Goal: Information Seeking & Learning: Find contact information

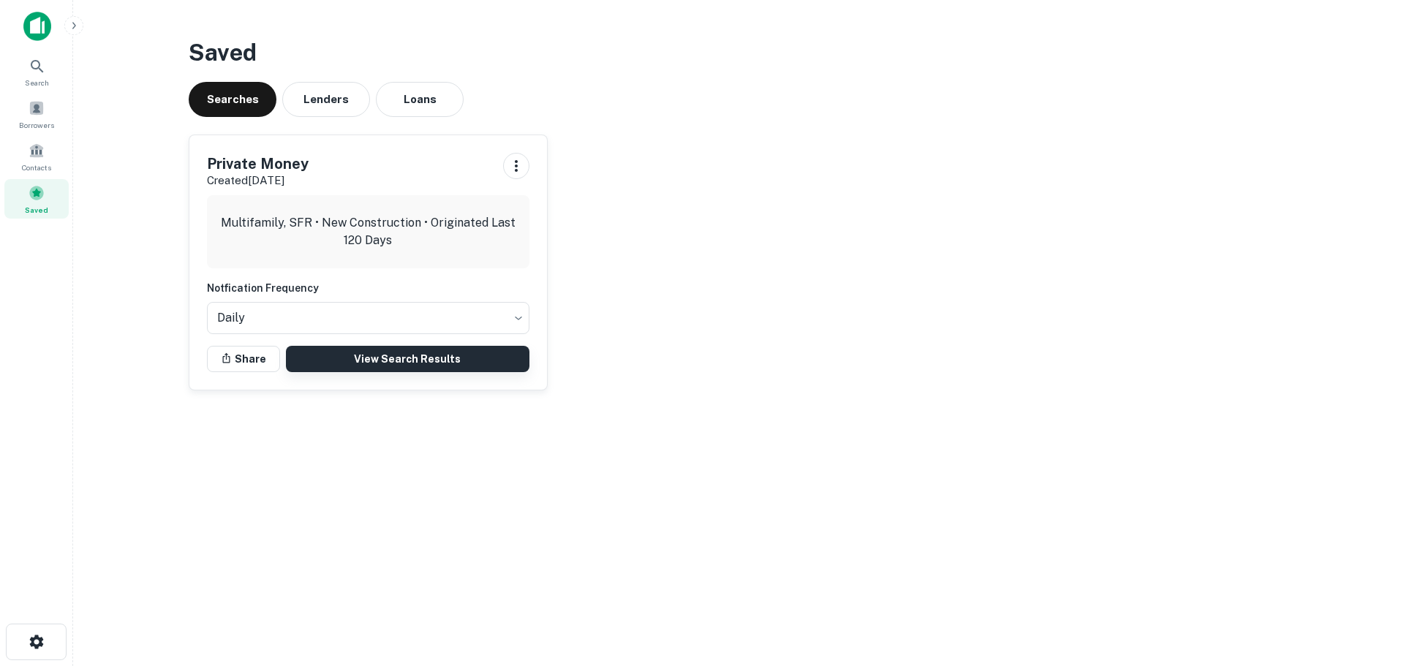
click at [400, 363] on link "View Search Results" at bounding box center [407, 359] width 243 height 26
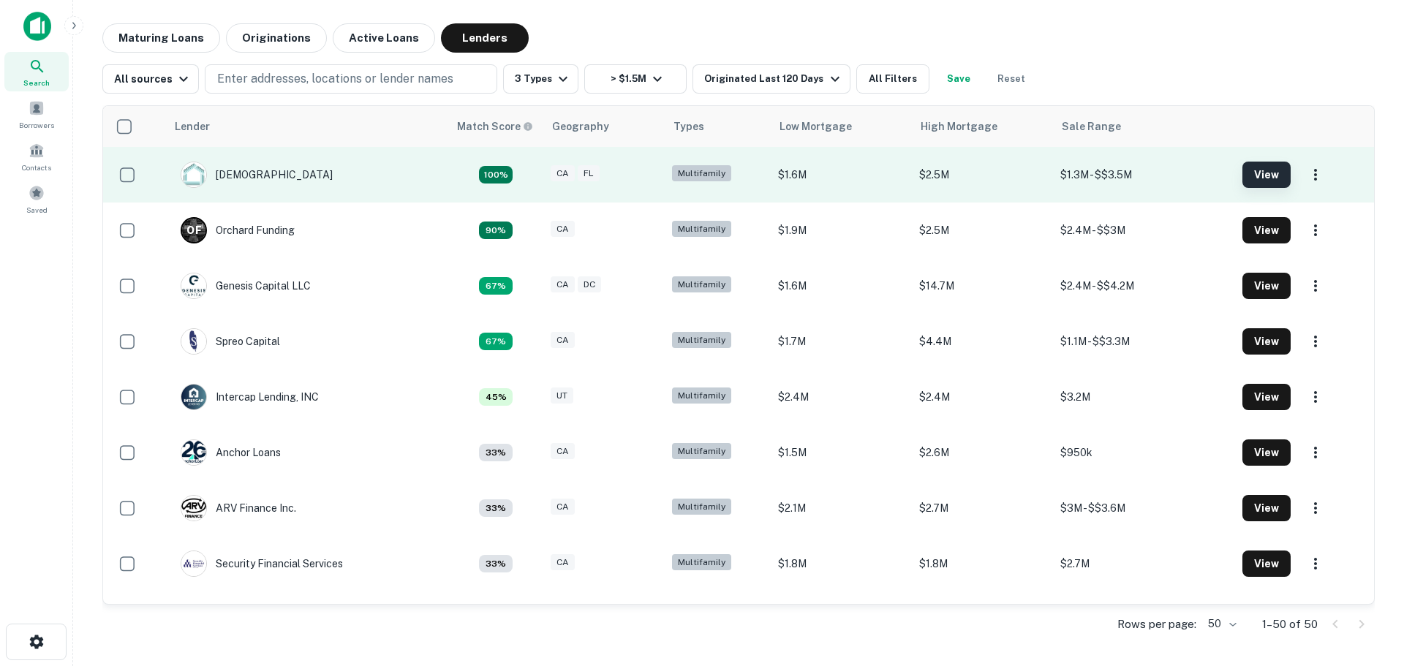
click at [1253, 170] on button "View" at bounding box center [1266, 175] width 48 height 26
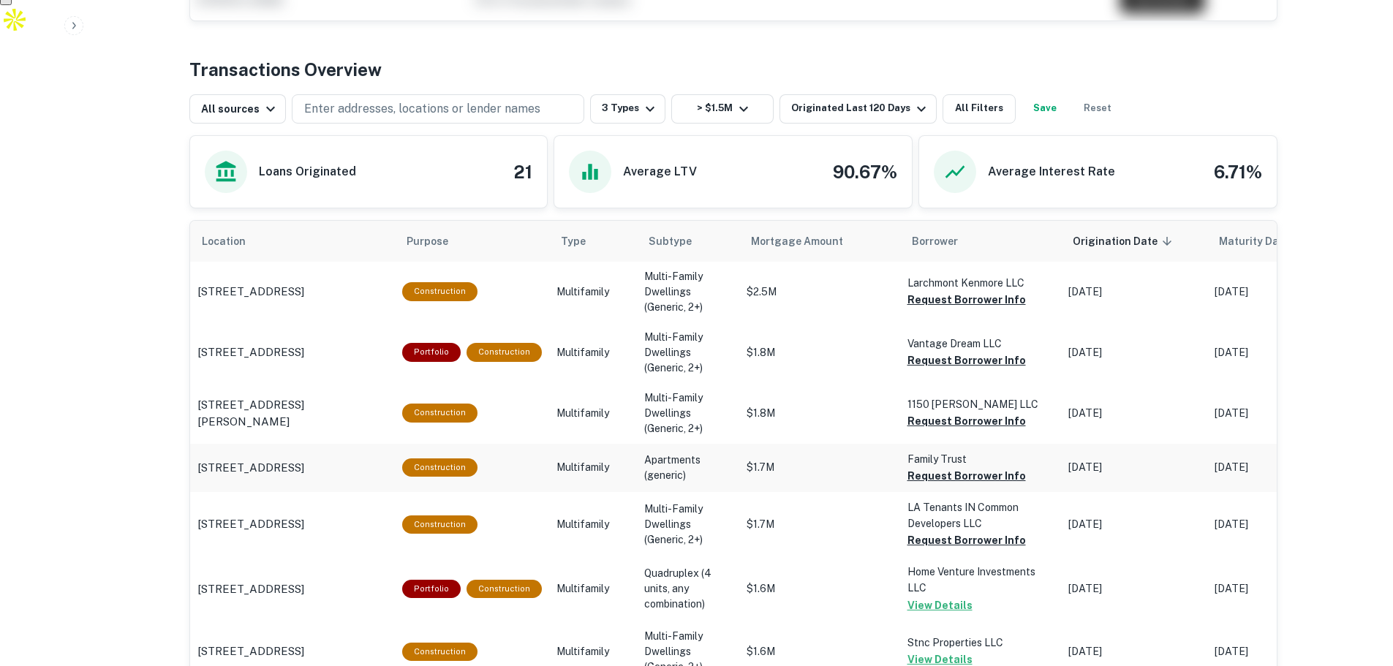
scroll to position [512, 0]
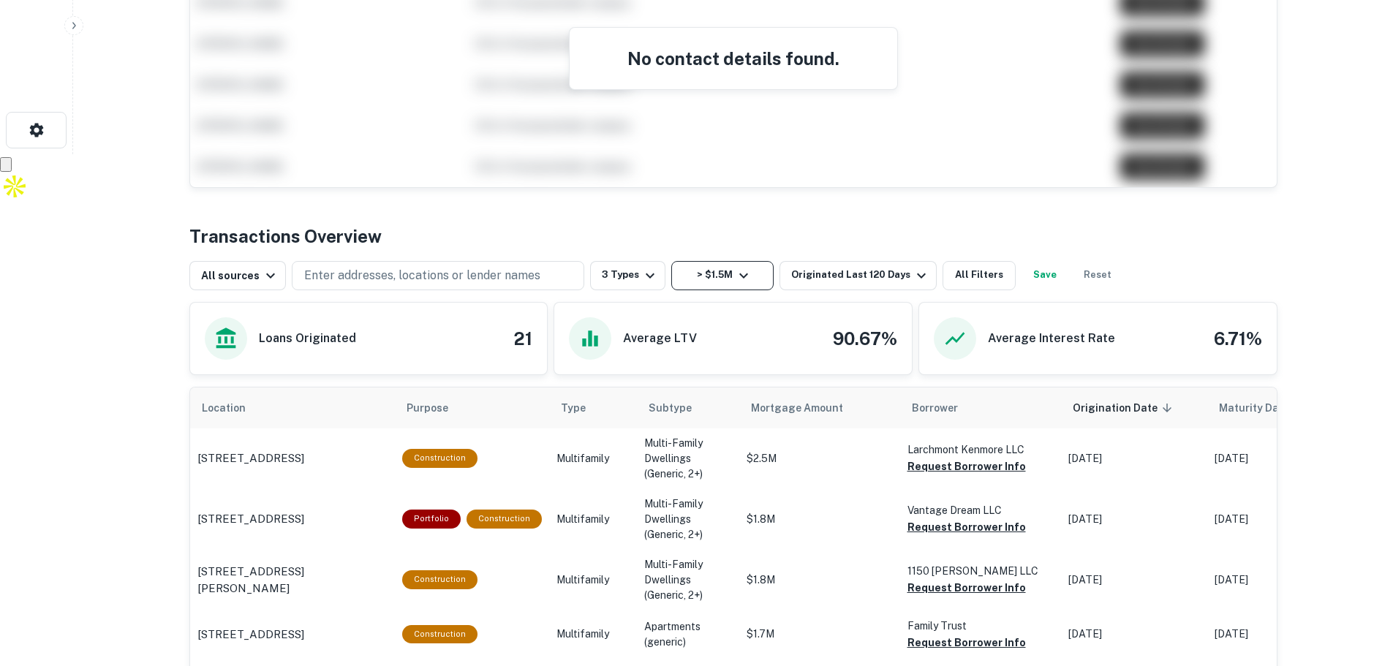
click at [740, 278] on icon "button" at bounding box center [744, 276] width 18 height 18
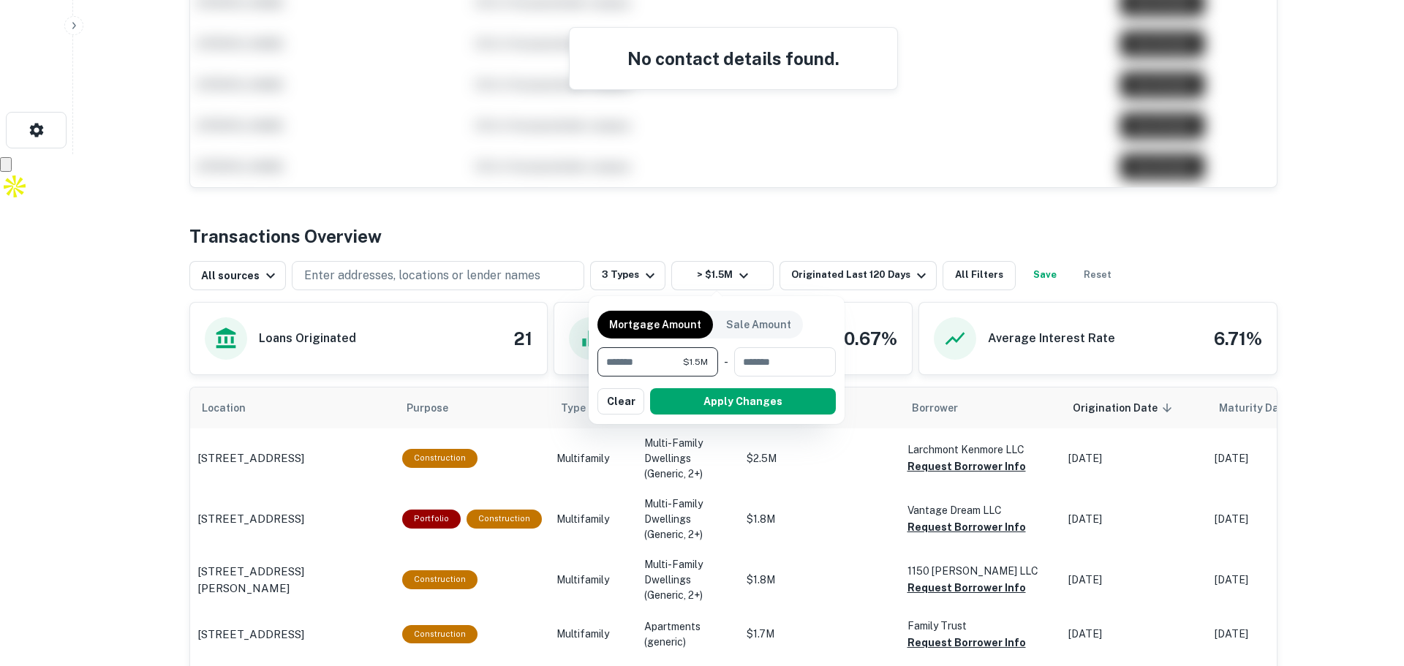
click at [815, 230] on div at bounding box center [702, 333] width 1404 height 666
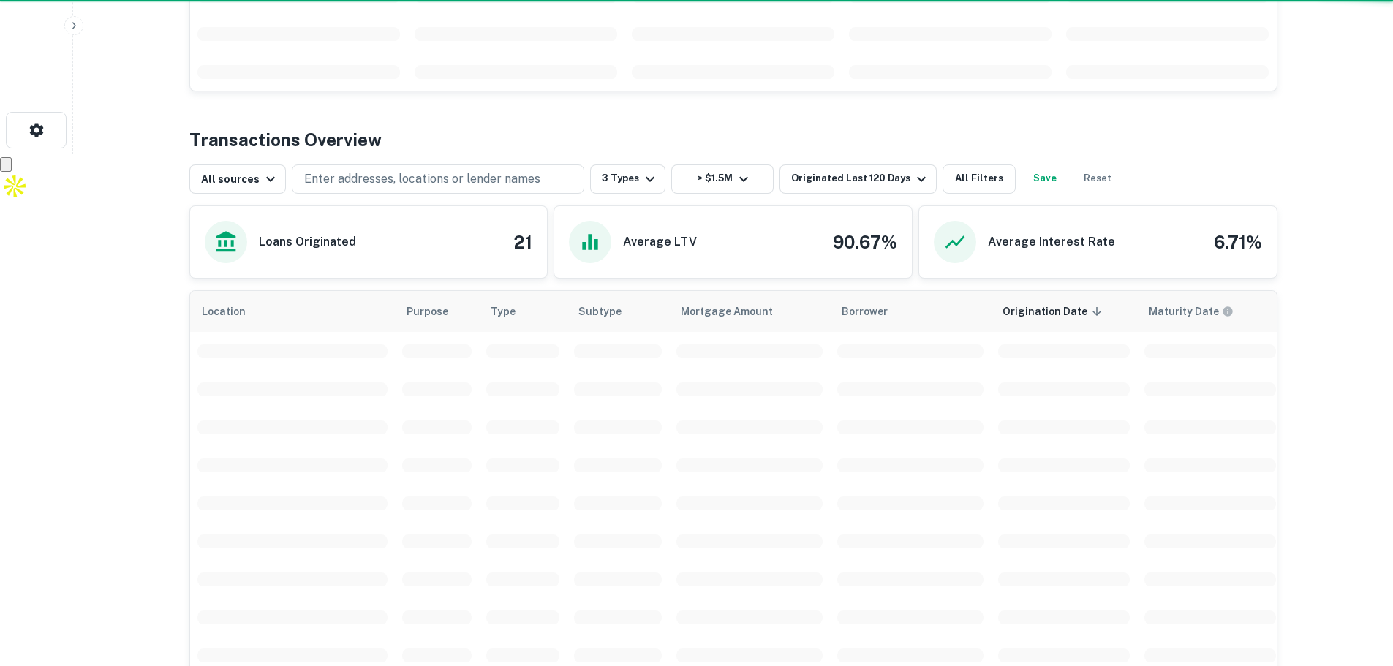
click at [905, 275] on div "Average LTV 90.67%" at bounding box center [732, 242] width 357 height 72
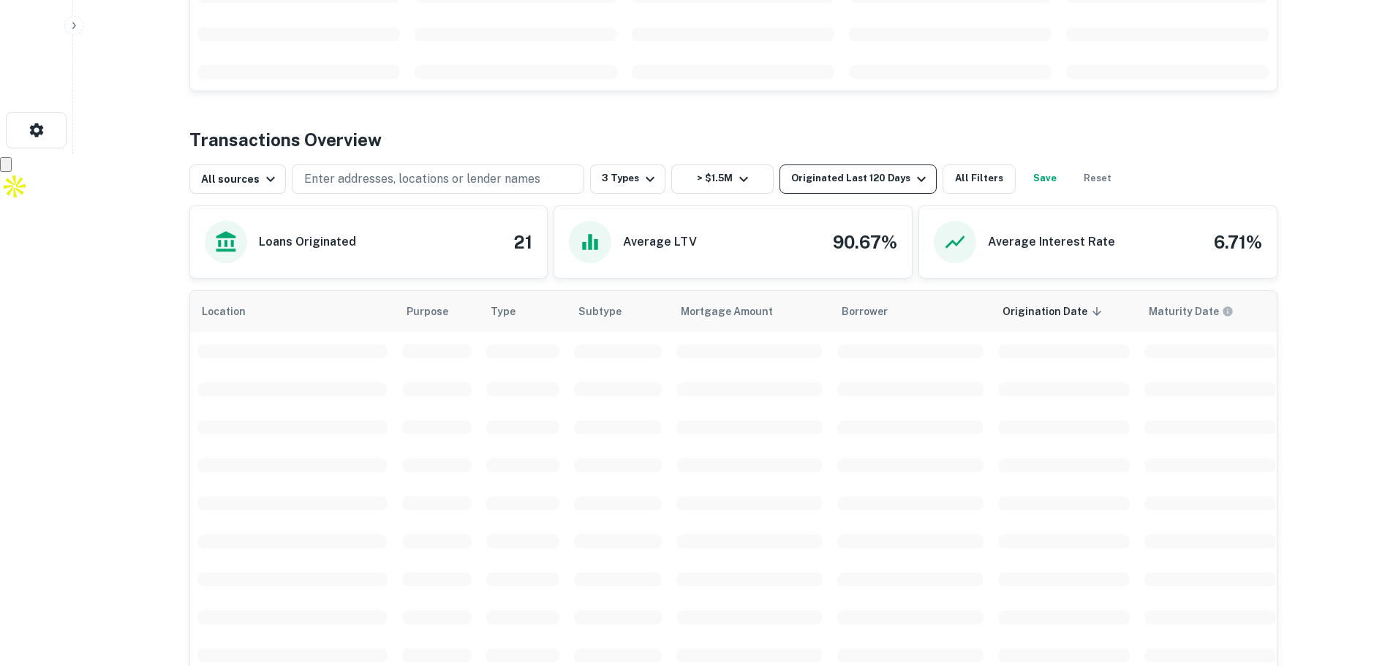
click at [912, 174] on icon "button" at bounding box center [921, 179] width 18 height 18
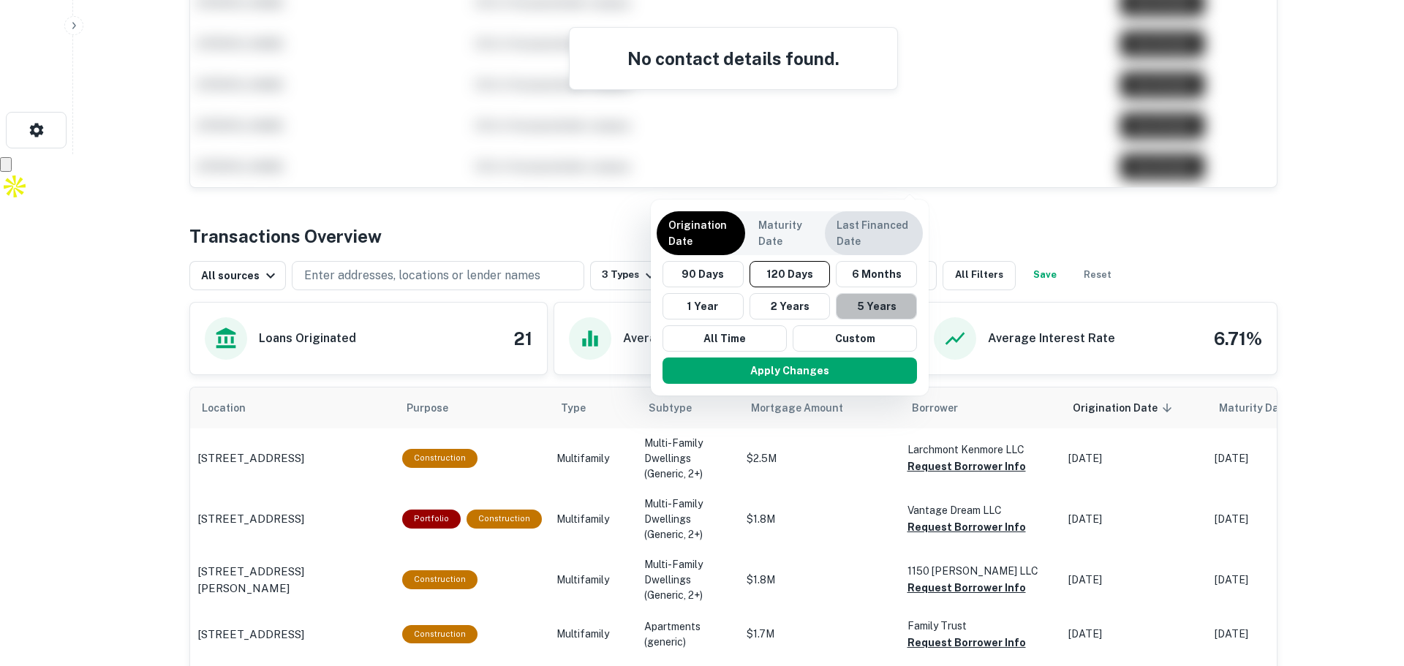
click at [861, 308] on button "5 Years" at bounding box center [876, 306] width 81 height 26
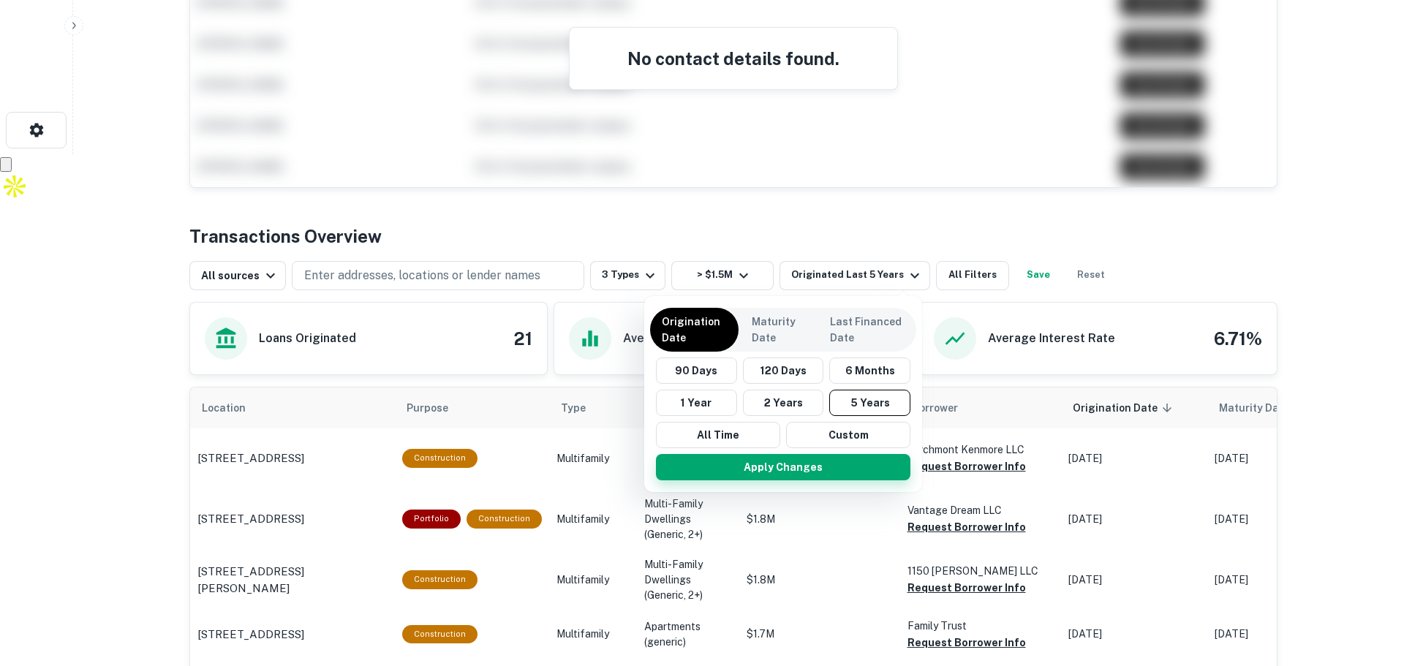
click at [801, 475] on button "Apply Changes" at bounding box center [783, 467] width 254 height 26
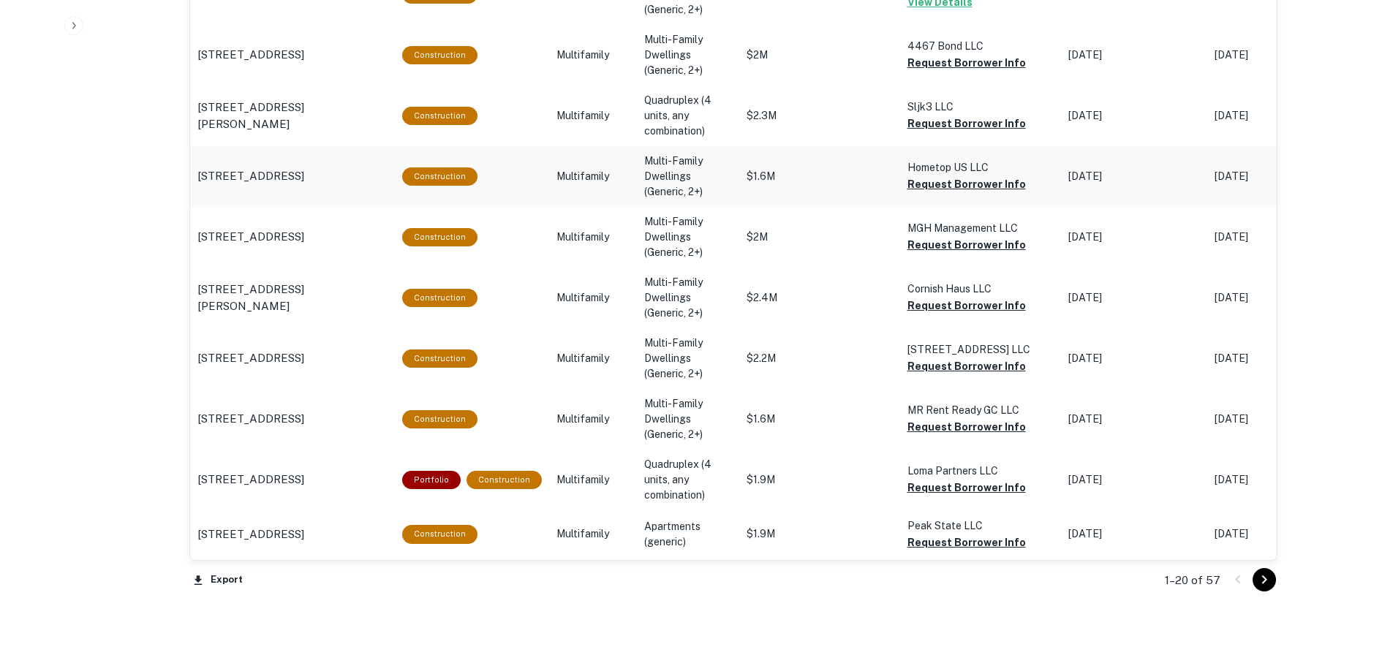
scroll to position [1579, 0]
click at [1265, 579] on icon "Go to next page" at bounding box center [1263, 579] width 5 height 9
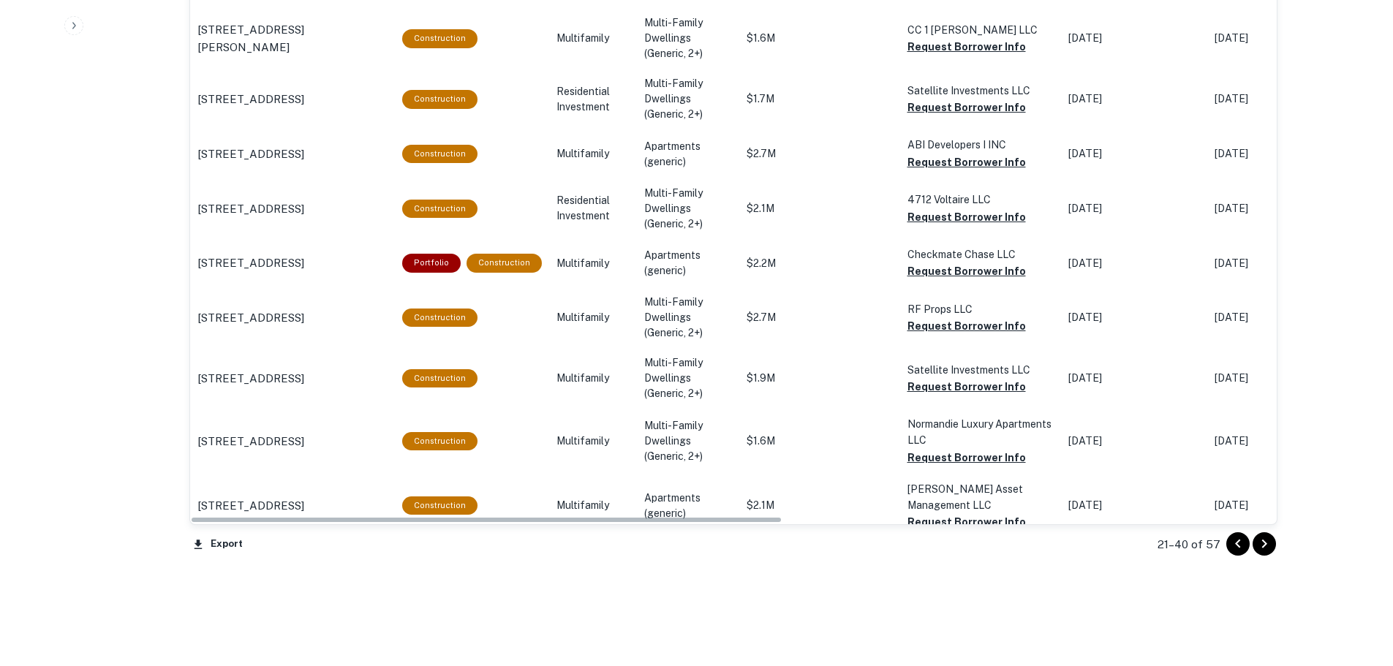
click at [1236, 548] on icon "Go to previous page" at bounding box center [1238, 544] width 18 height 18
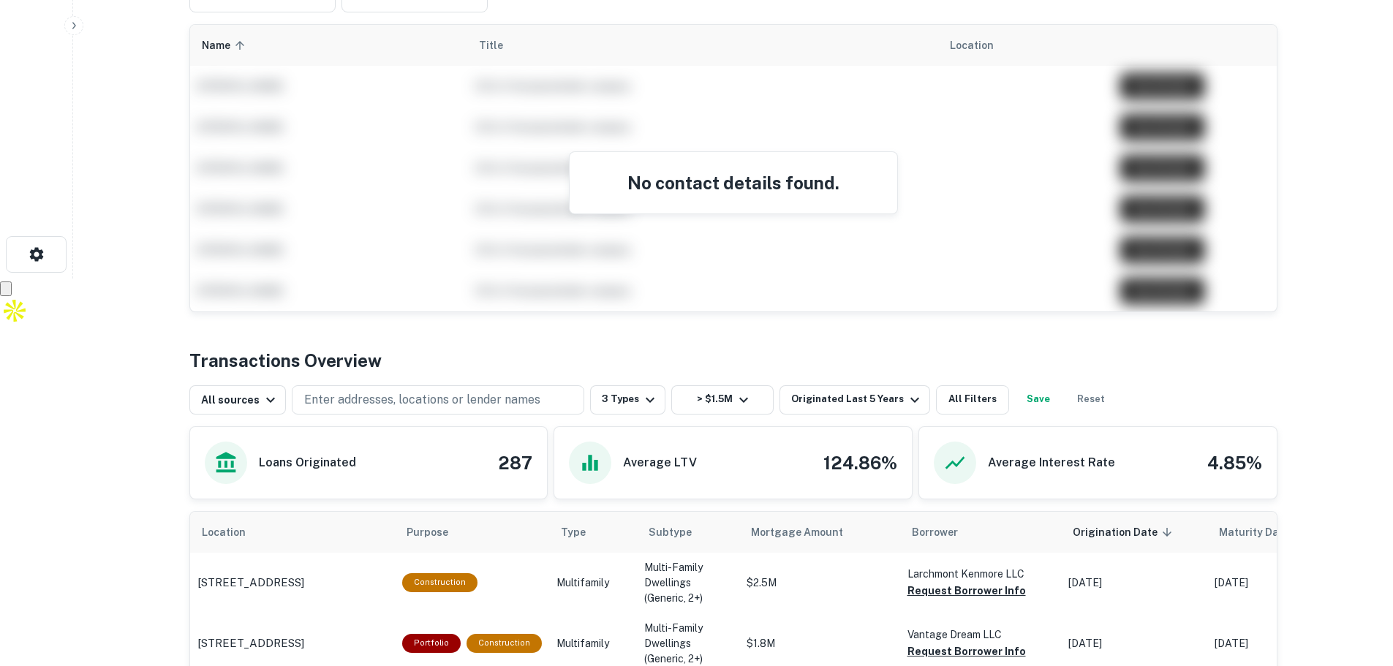
scroll to position [410, 0]
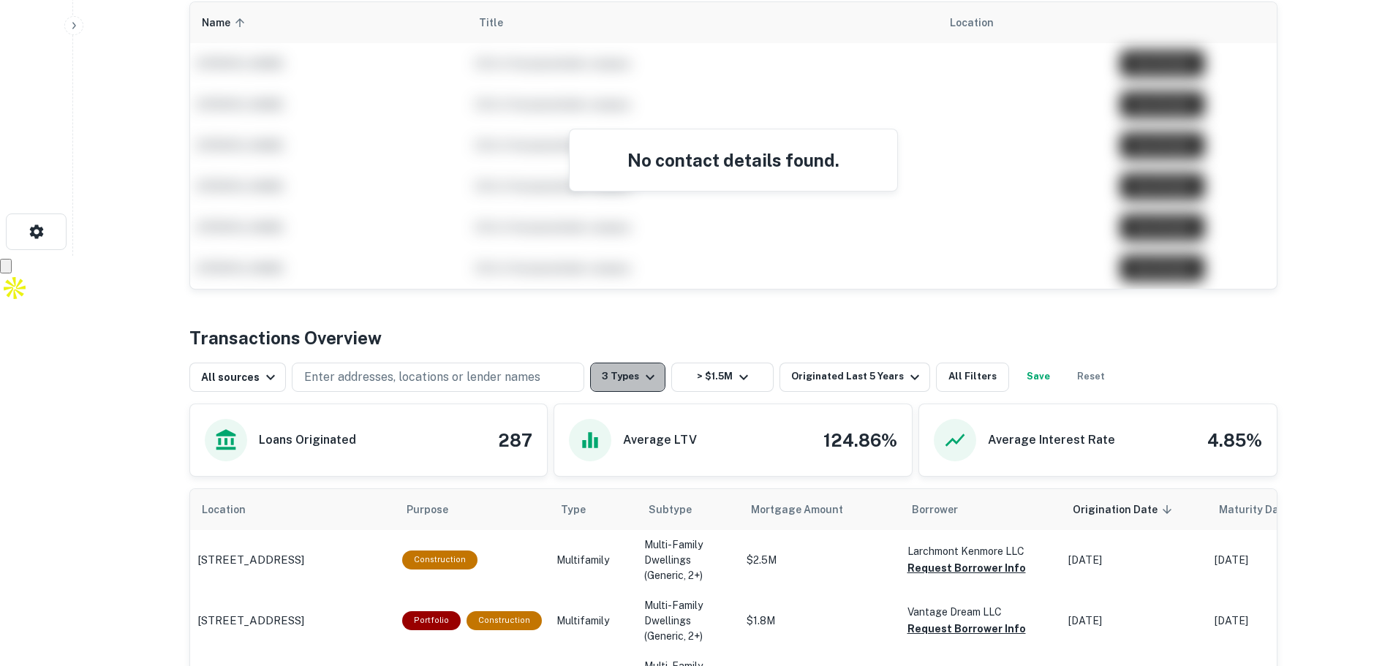
click at [641, 377] on icon "button" at bounding box center [650, 377] width 18 height 18
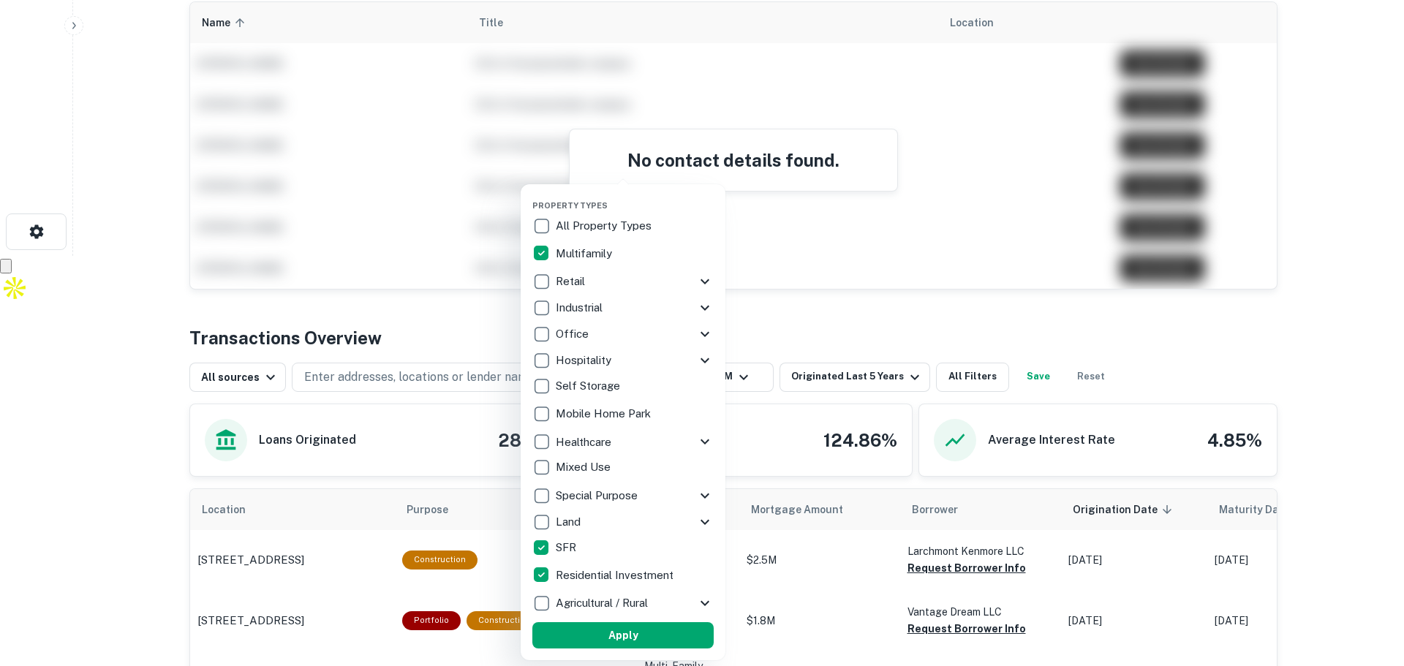
click at [1144, 339] on div at bounding box center [702, 333] width 1404 height 666
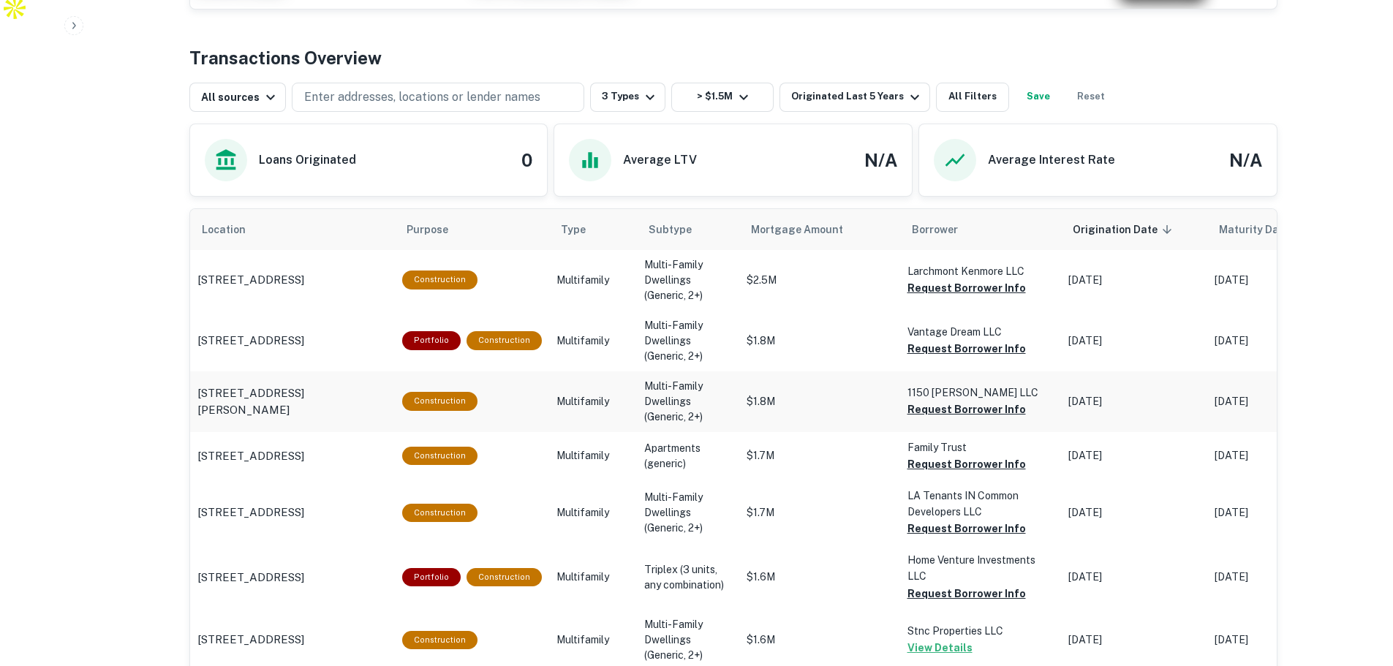
scroll to position [702, 0]
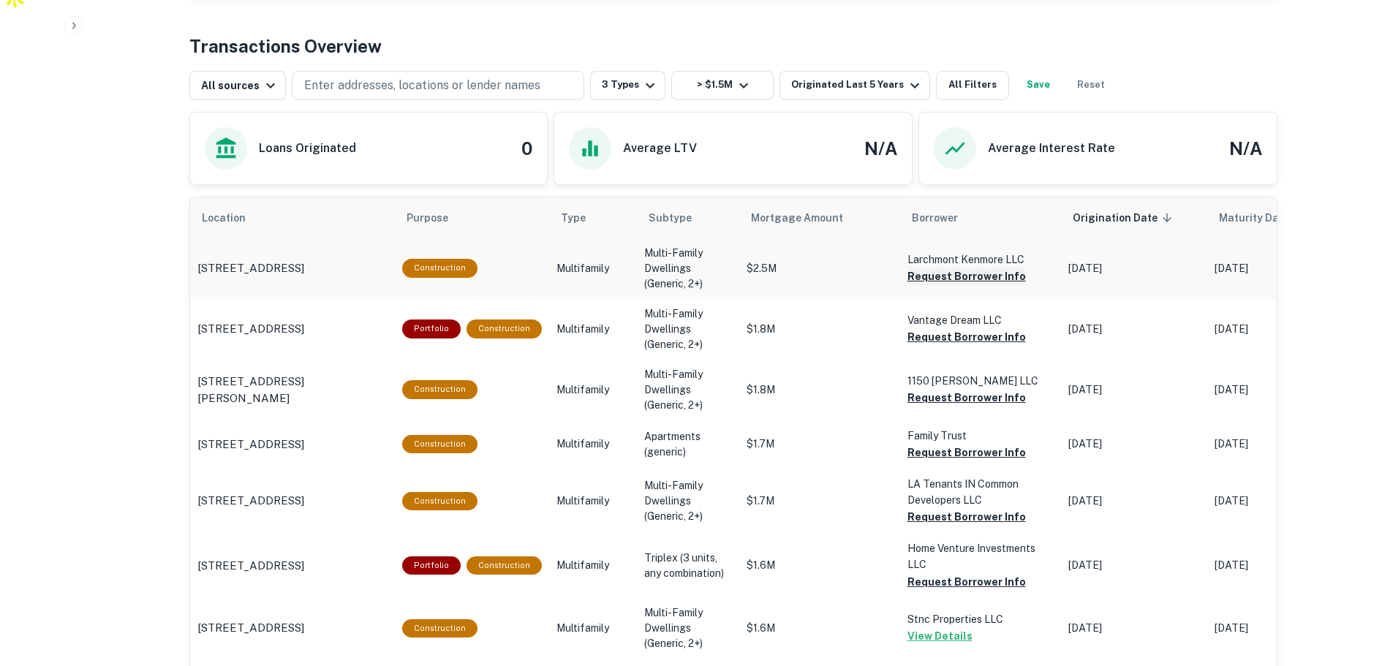
click at [955, 279] on button "Request Borrower Info" at bounding box center [966, 277] width 118 height 18
click at [949, 334] on button "Request Borrower Info" at bounding box center [966, 337] width 118 height 18
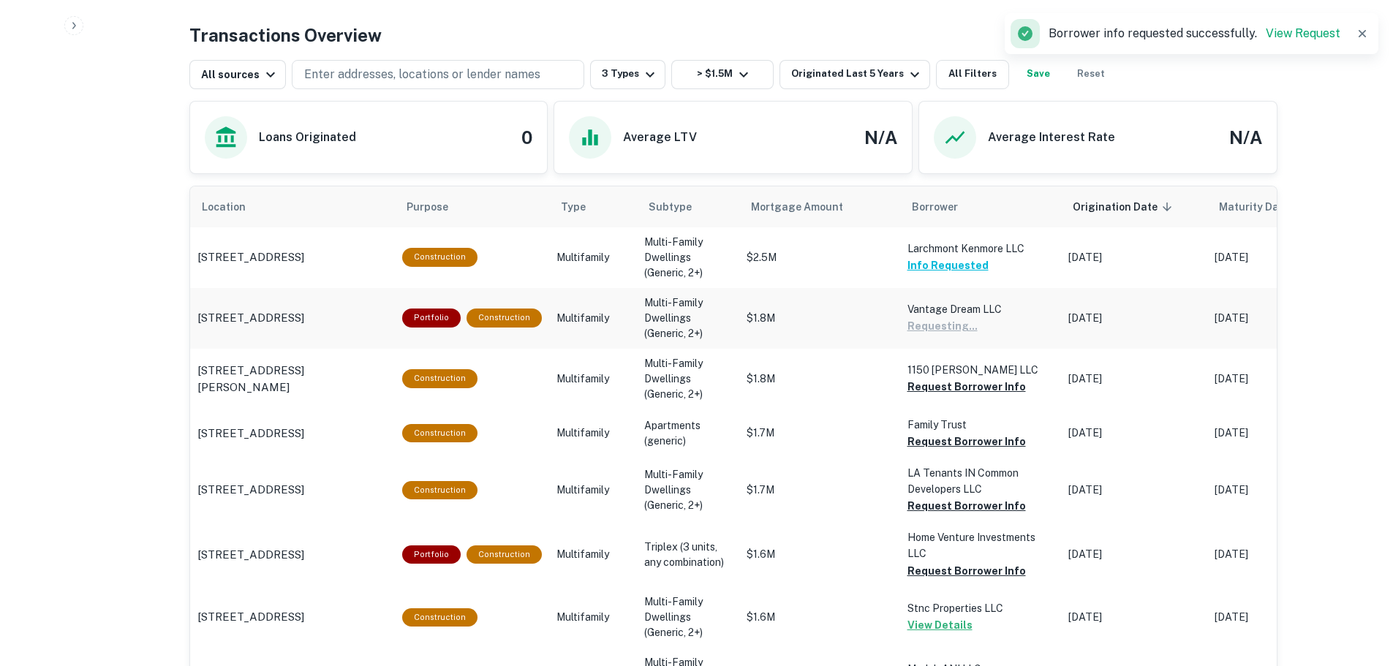
scroll to position [848, 0]
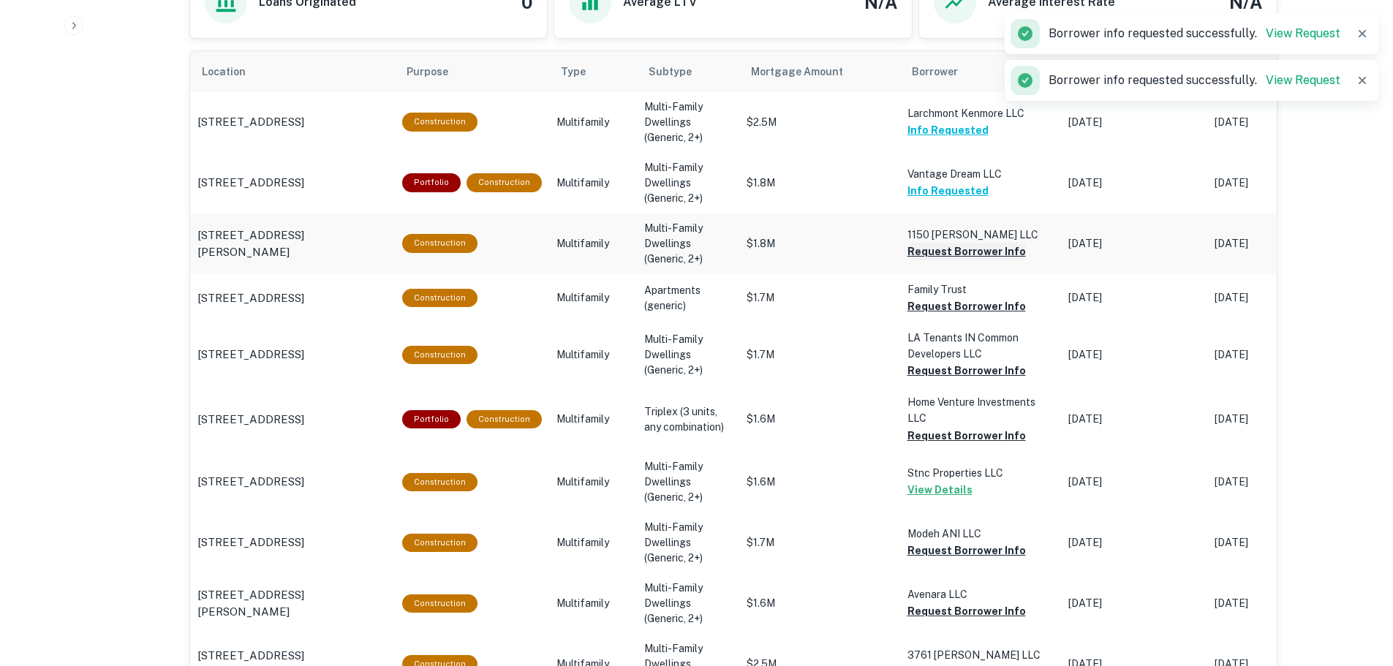
click at [958, 249] on button "Request Borrower Info" at bounding box center [966, 252] width 118 height 18
drag, startPoint x: 955, startPoint y: 308, endPoint x: 953, endPoint y: 317, distance: 9.0
click at [954, 308] on button "Request Borrower Info" at bounding box center [966, 307] width 118 height 18
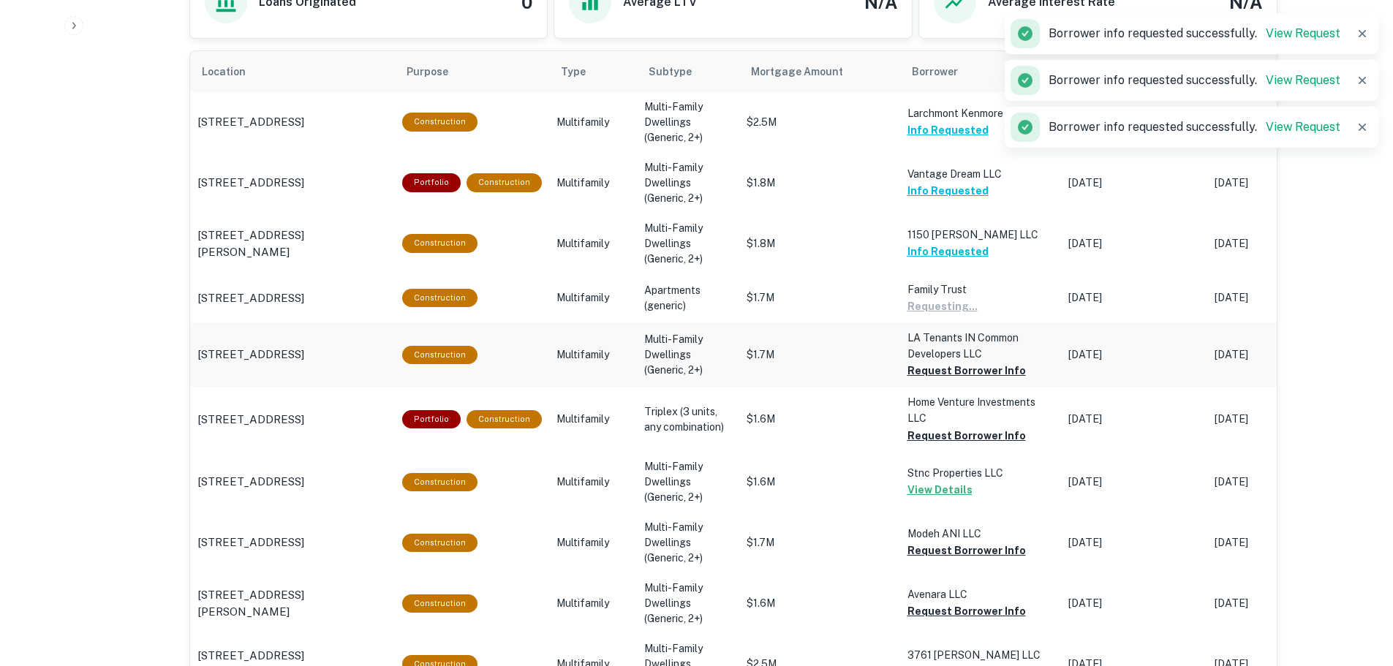
click at [944, 368] on button "Request Borrower Info" at bounding box center [966, 371] width 118 height 18
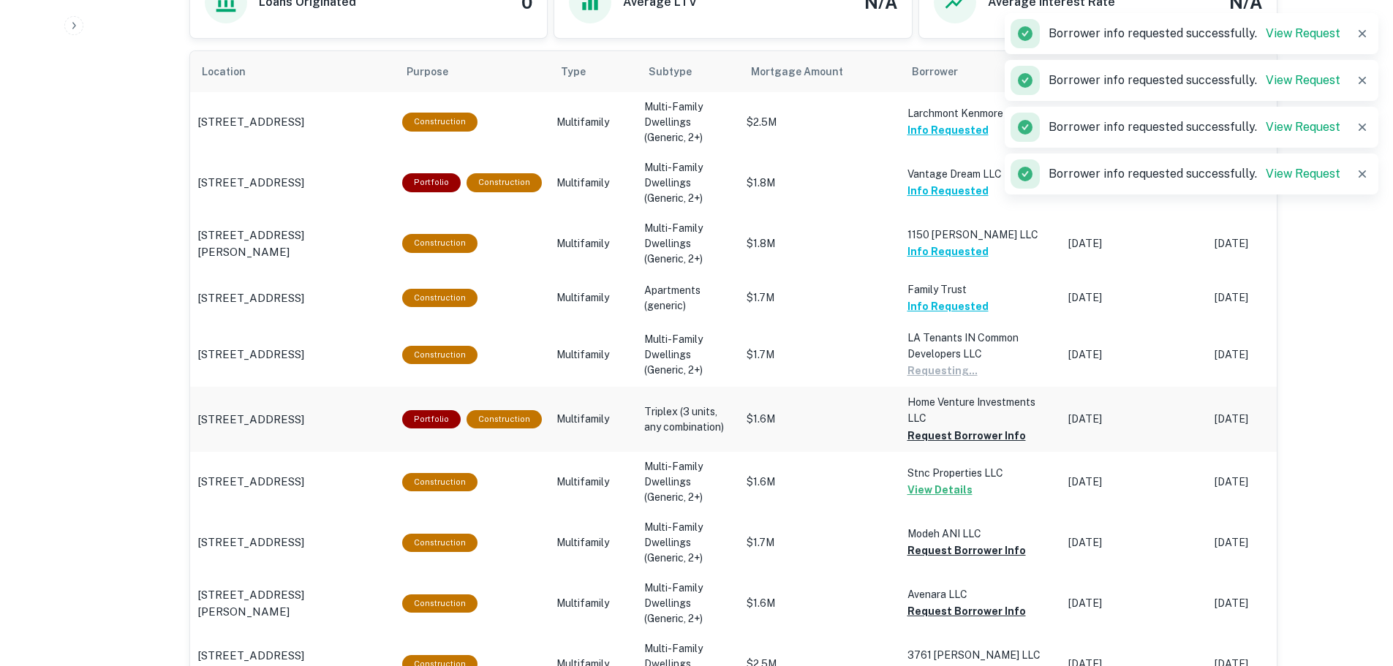
click at [944, 447] on td "Home Venture Investments LLC Request Borrower Info" at bounding box center [980, 419] width 161 height 64
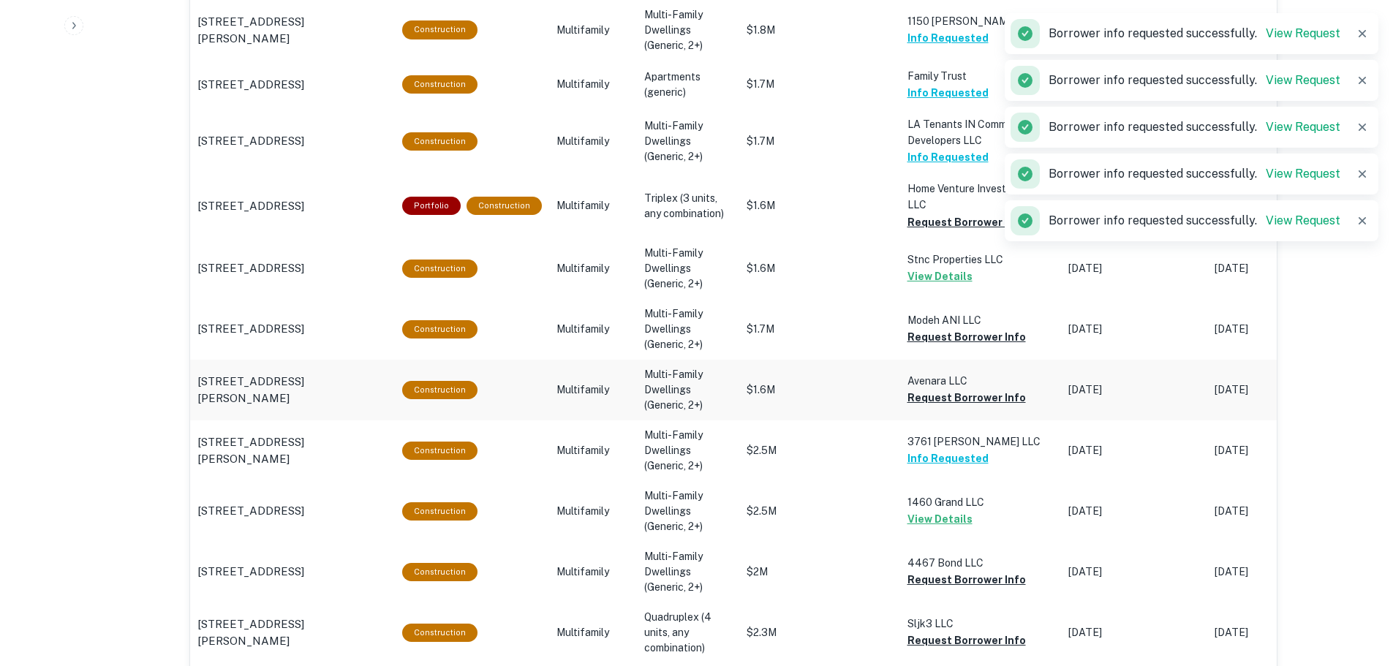
scroll to position [1067, 0]
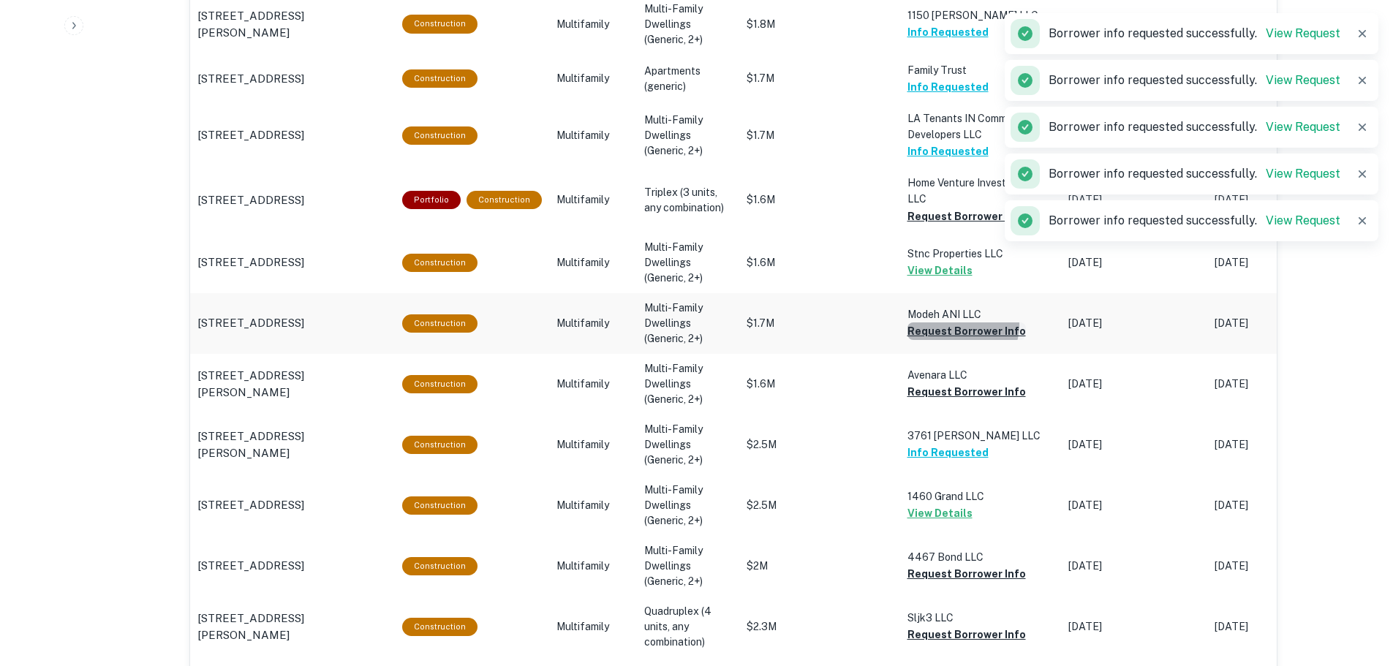
click at [951, 326] on button "Request Borrower Info" at bounding box center [966, 331] width 118 height 18
click at [963, 392] on button "Request Borrower Info" at bounding box center [966, 392] width 118 height 18
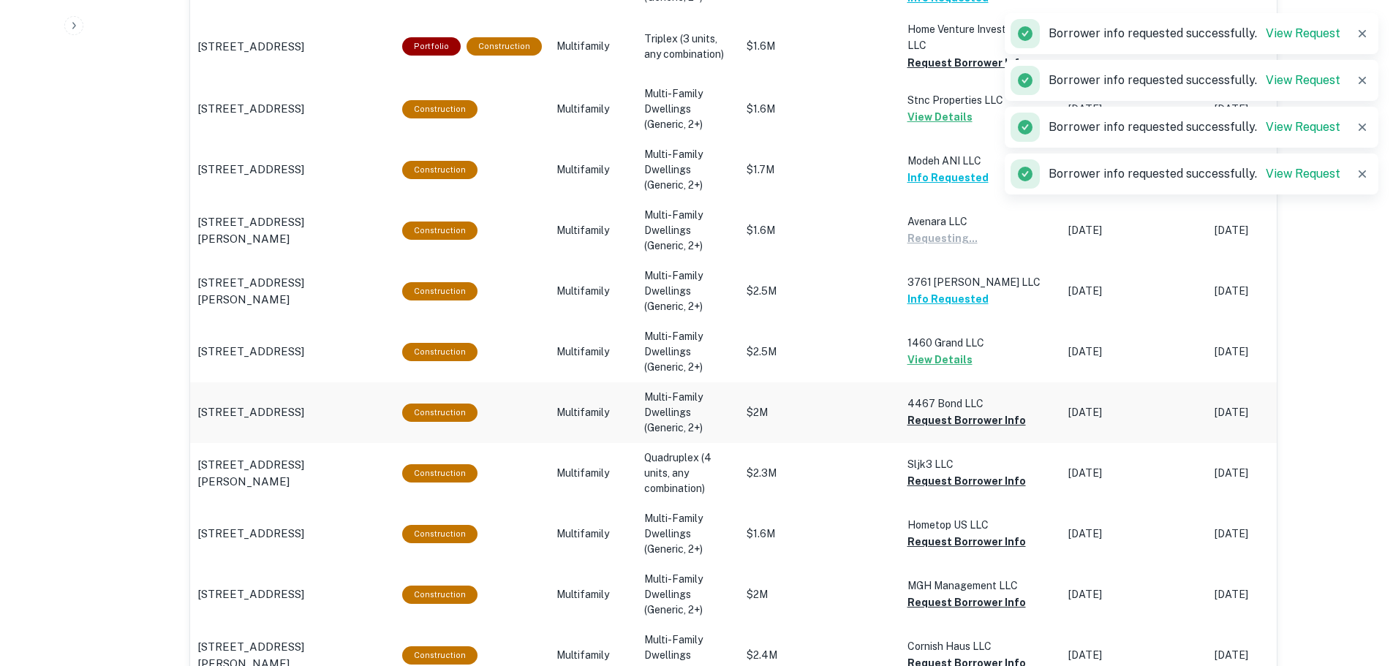
scroll to position [1287, 0]
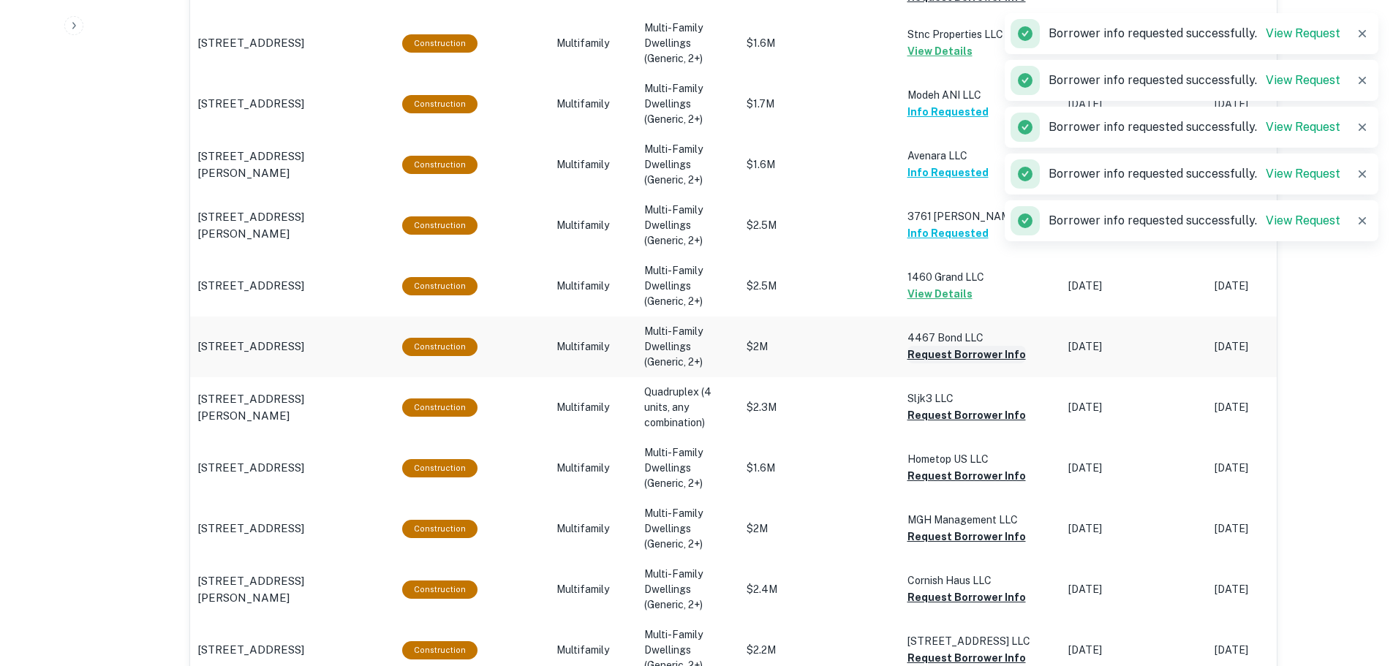
click at [958, 355] on button "Request Borrower Info" at bounding box center [966, 355] width 118 height 18
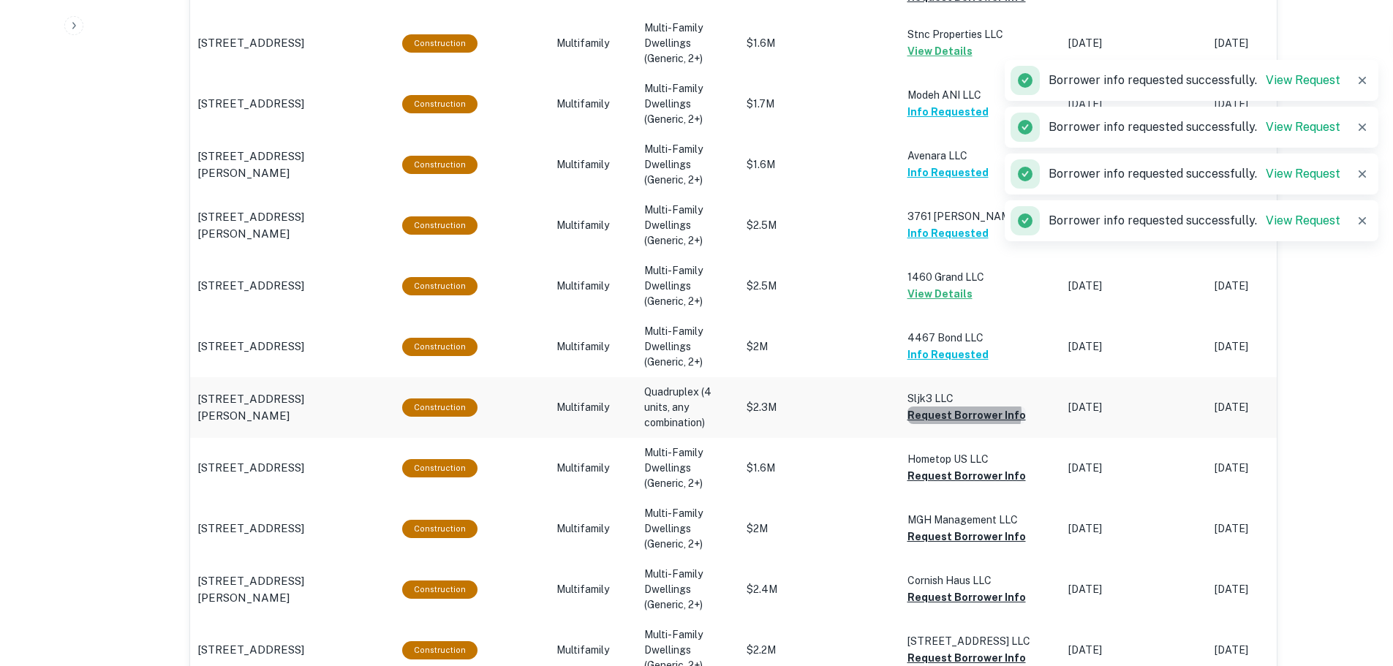
click at [956, 414] on button "Request Borrower Info" at bounding box center [966, 415] width 118 height 18
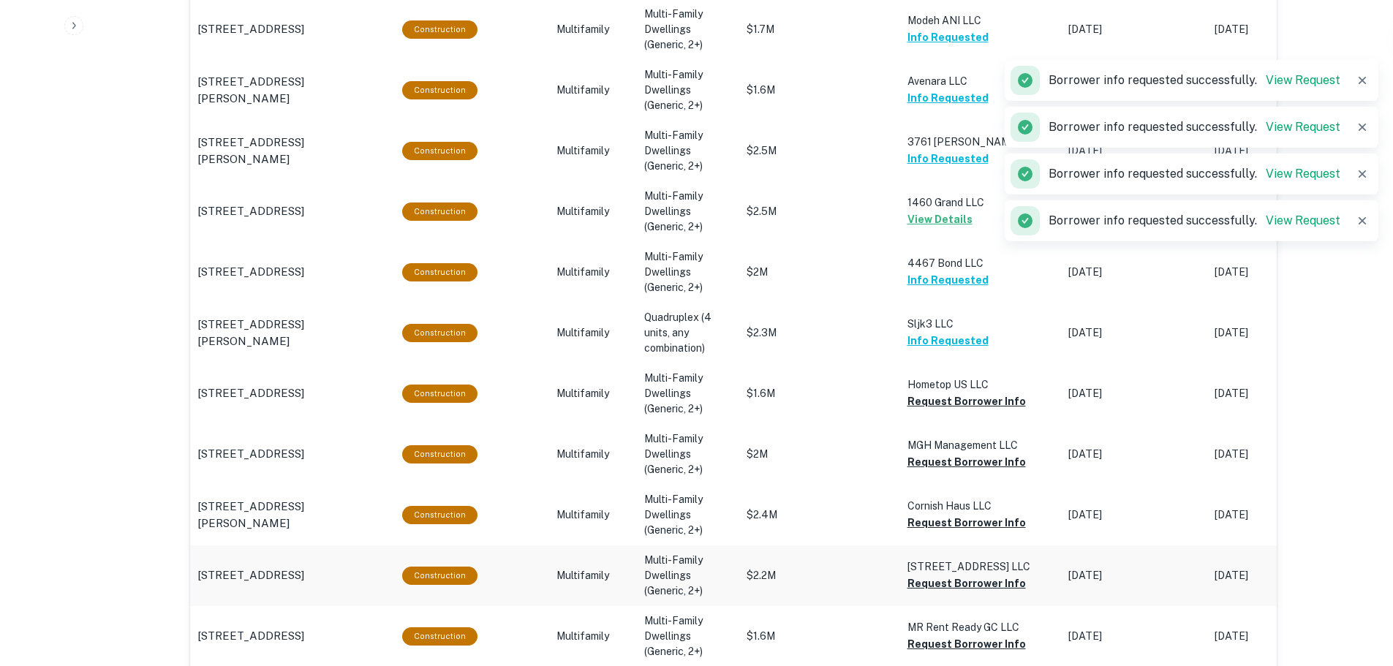
scroll to position [1506, 0]
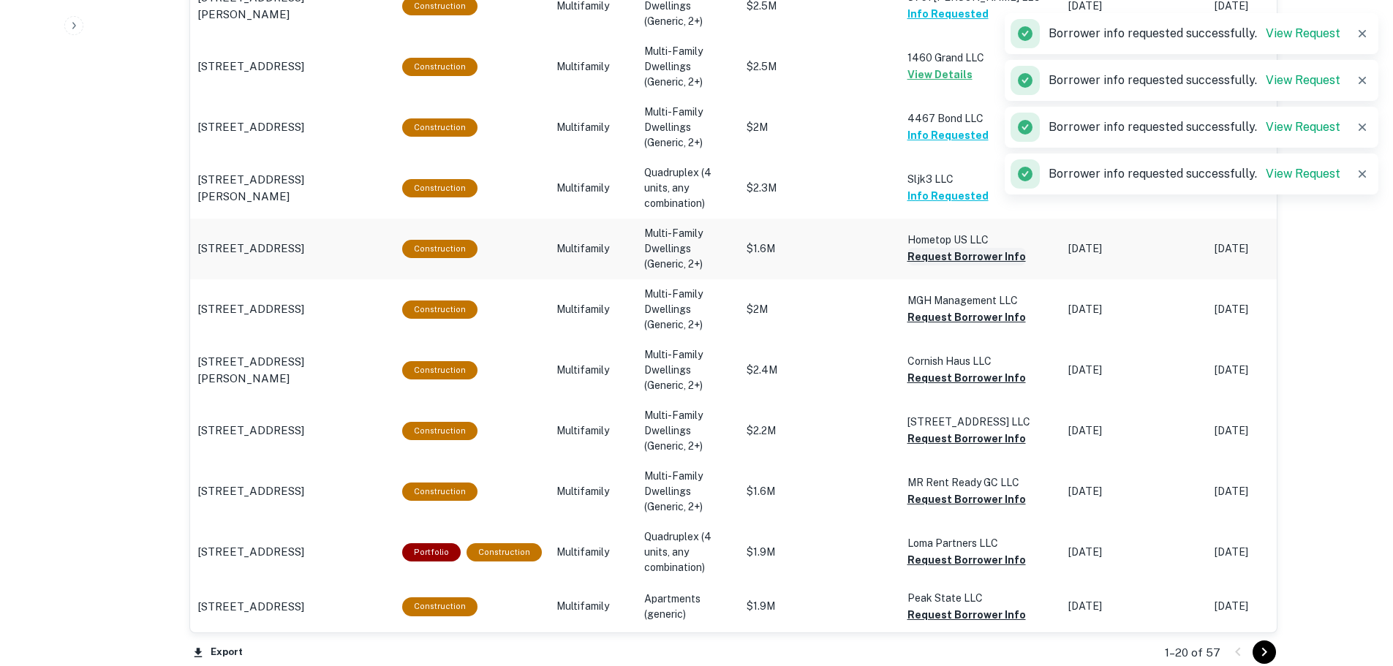
click at [942, 257] on button "Request Borrower Info" at bounding box center [966, 257] width 118 height 18
click at [956, 330] on td "MGH Management LLC Request Borrower Info" at bounding box center [980, 309] width 161 height 61
click at [947, 369] on td "Cornish Haus LLC Request Borrower Info" at bounding box center [980, 370] width 161 height 61
click at [953, 439] on button "Request Borrower Info" at bounding box center [966, 439] width 118 height 18
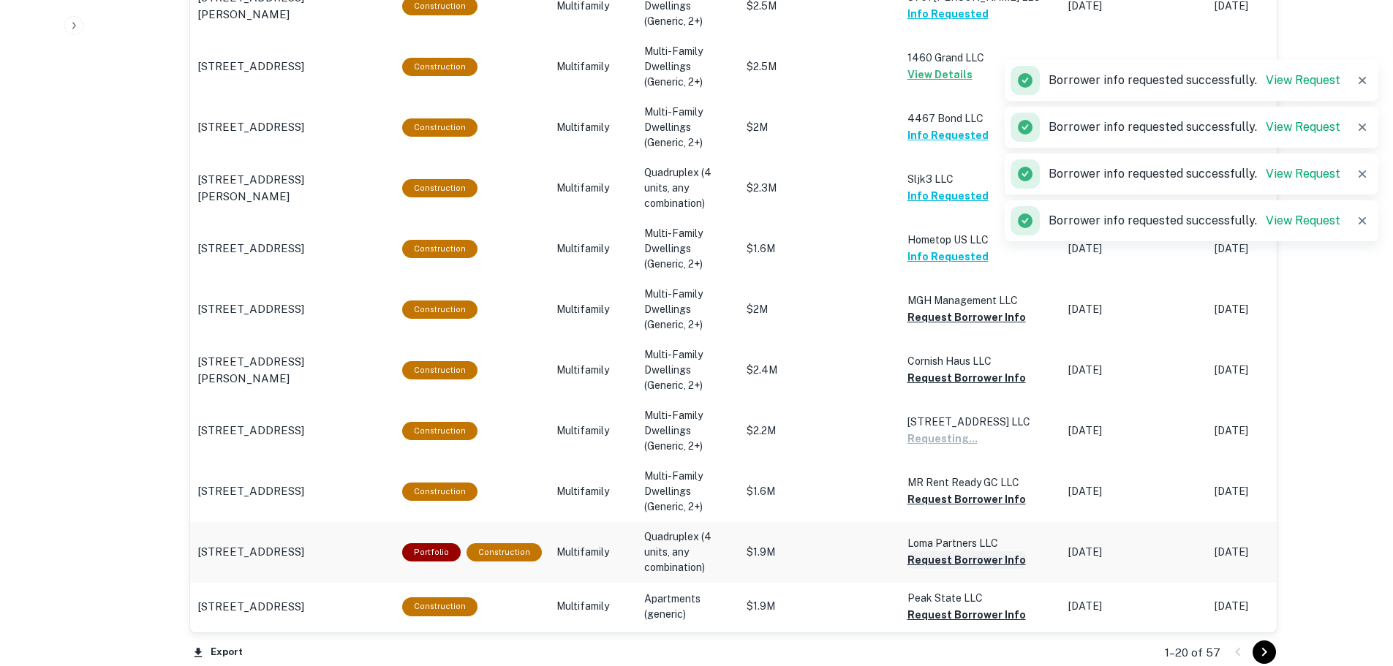
scroll to position [1652, 0]
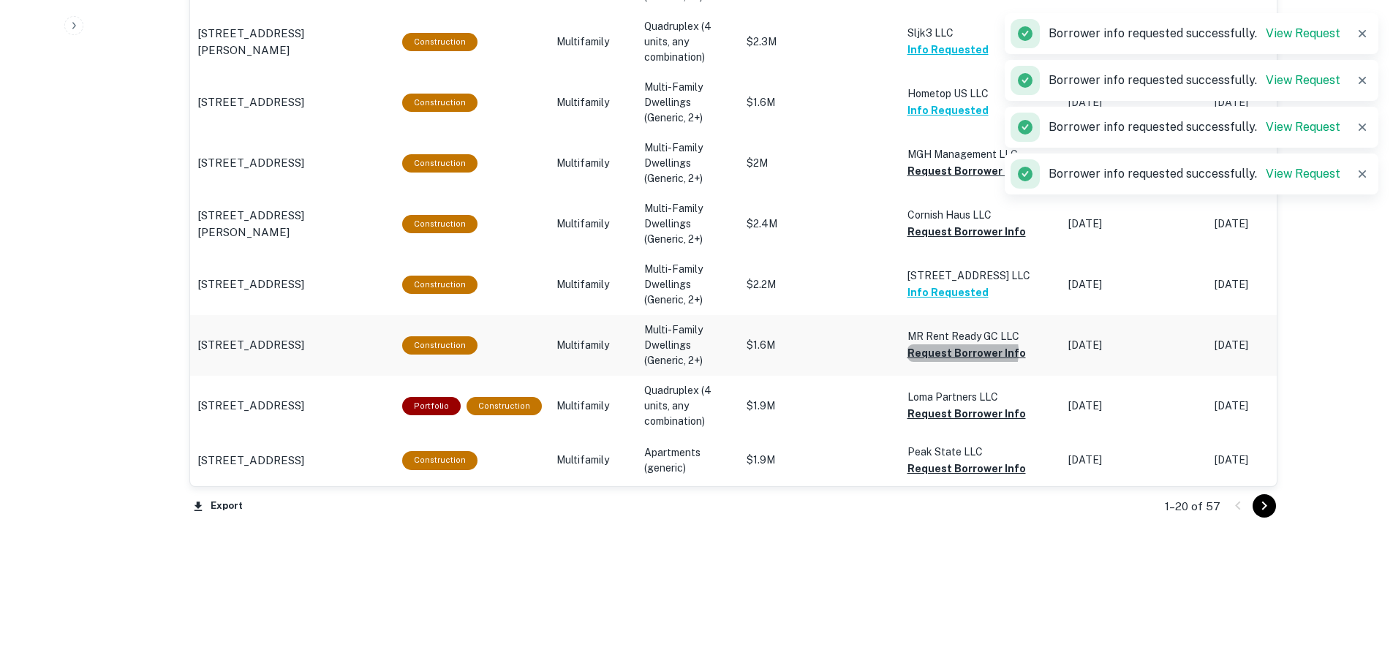
drag, startPoint x: 948, startPoint y: 352, endPoint x: 954, endPoint y: 368, distance: 16.4
click at [947, 352] on button "Request Borrower Info" at bounding box center [966, 353] width 118 height 18
click at [954, 412] on button "Request Borrower Info" at bounding box center [966, 414] width 118 height 18
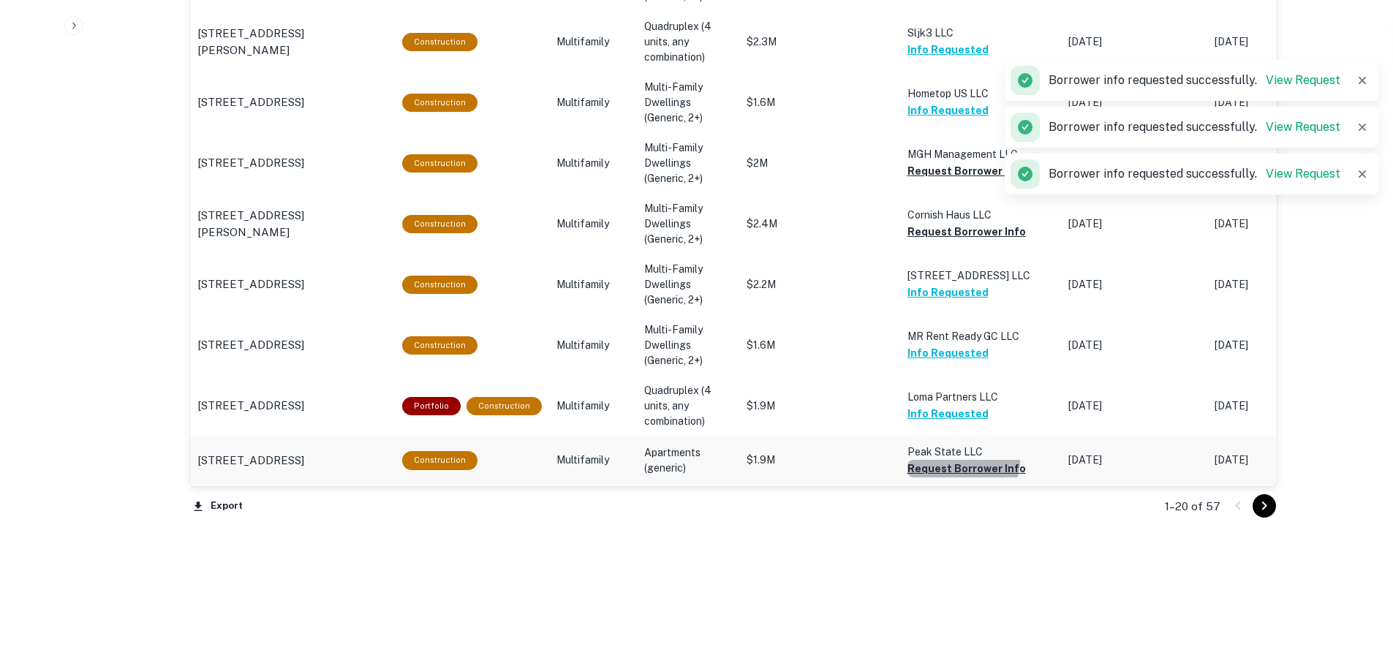
click at [952, 461] on button "Request Borrower Info" at bounding box center [966, 469] width 118 height 18
click at [1257, 507] on icon "Go to next page" at bounding box center [1264, 506] width 18 height 18
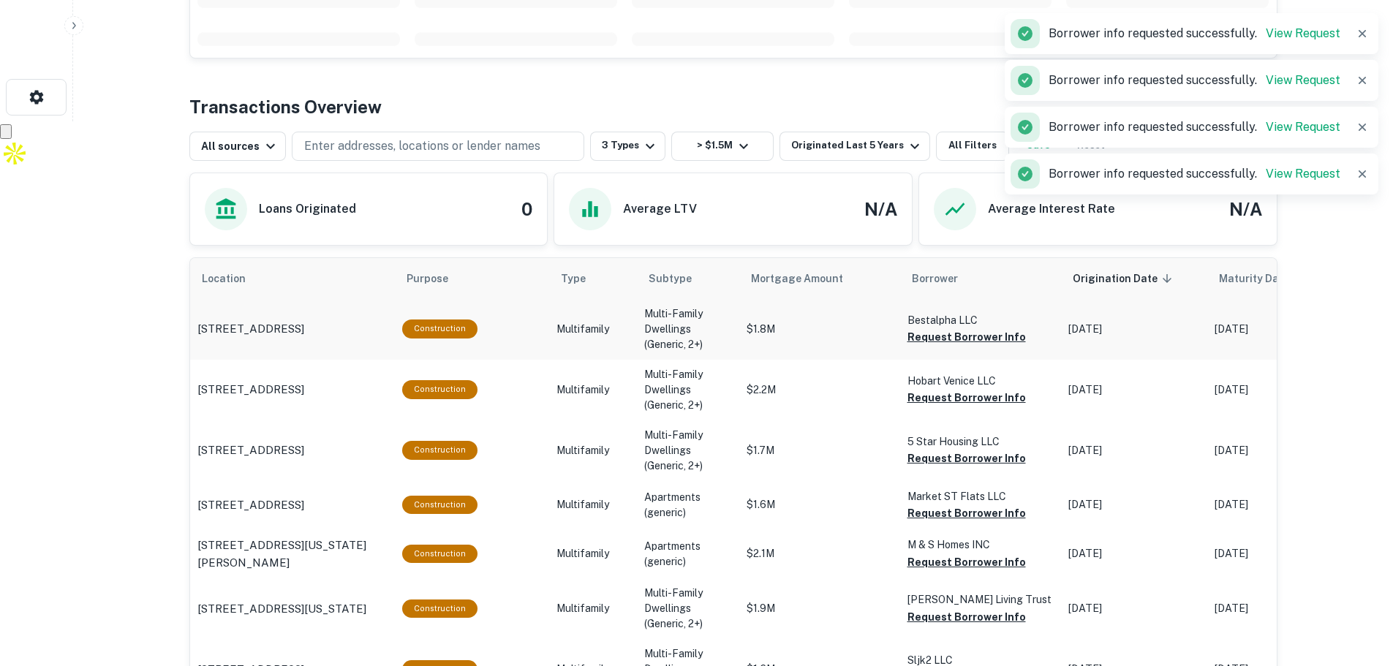
scroll to position [533, 0]
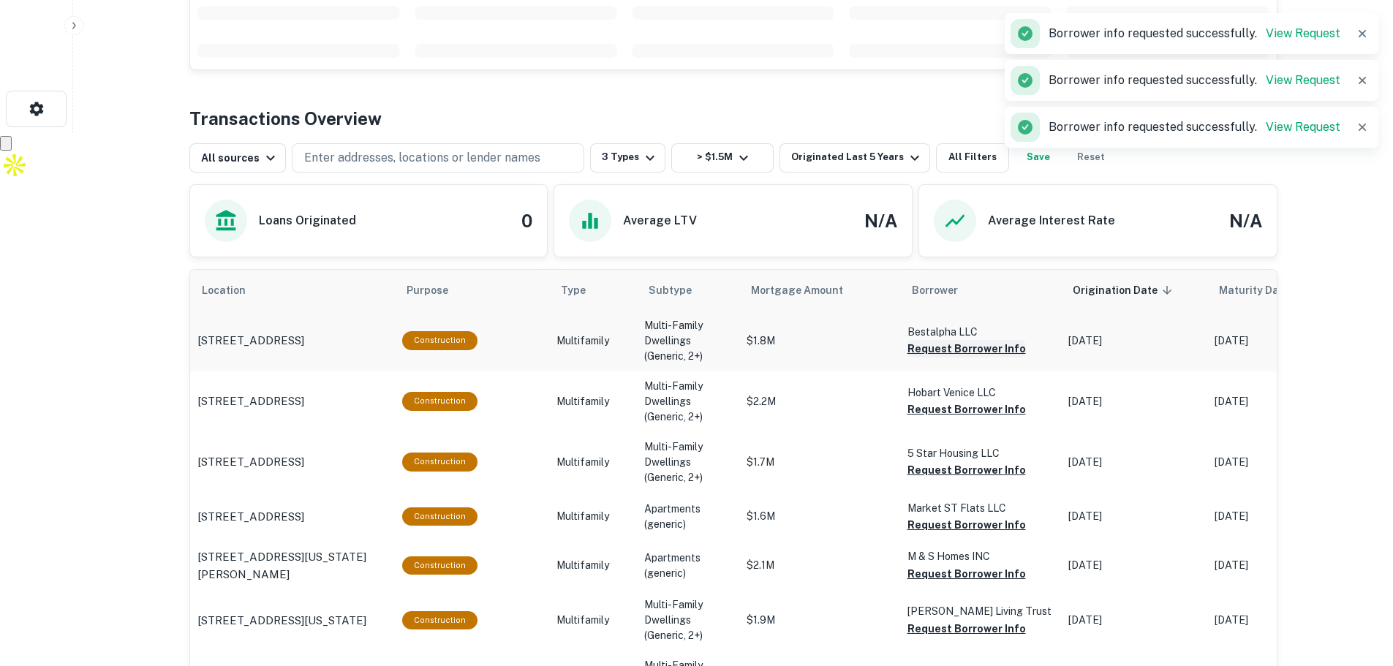
click at [947, 346] on button "Request Borrower Info" at bounding box center [966, 349] width 118 height 18
click at [947, 404] on button "Request Borrower Info" at bounding box center [966, 410] width 118 height 18
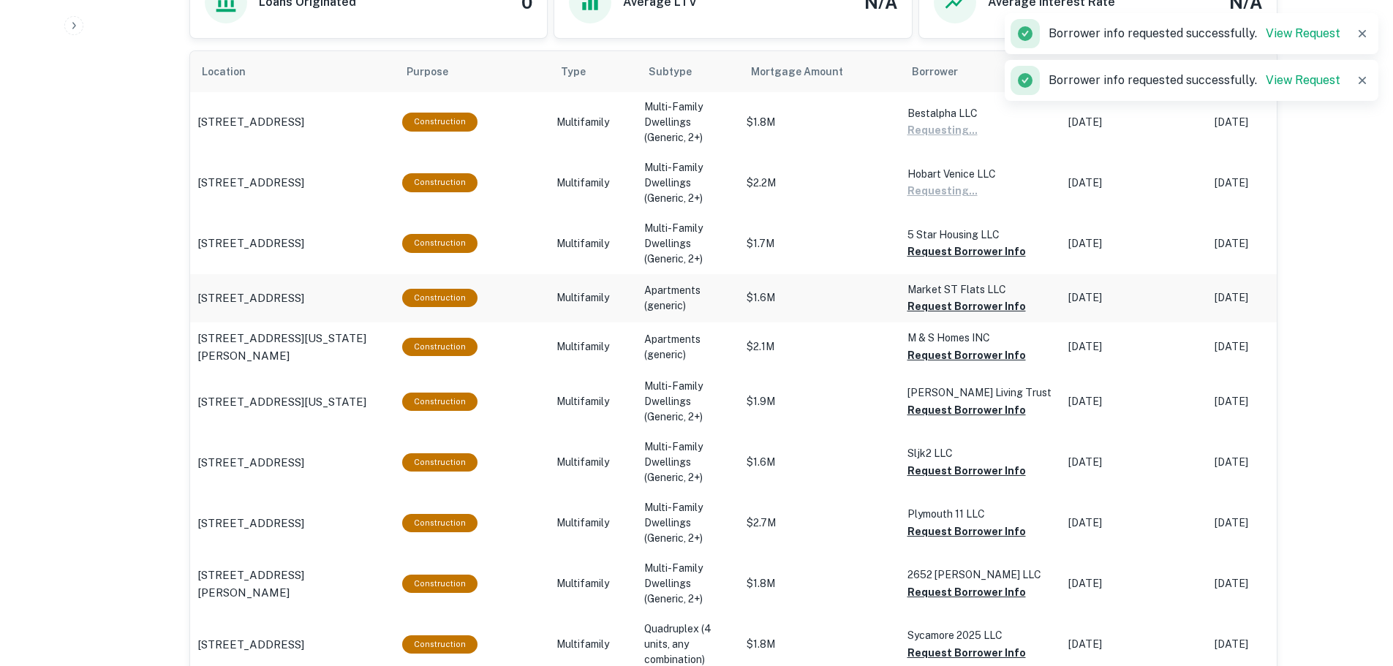
scroll to position [752, 0]
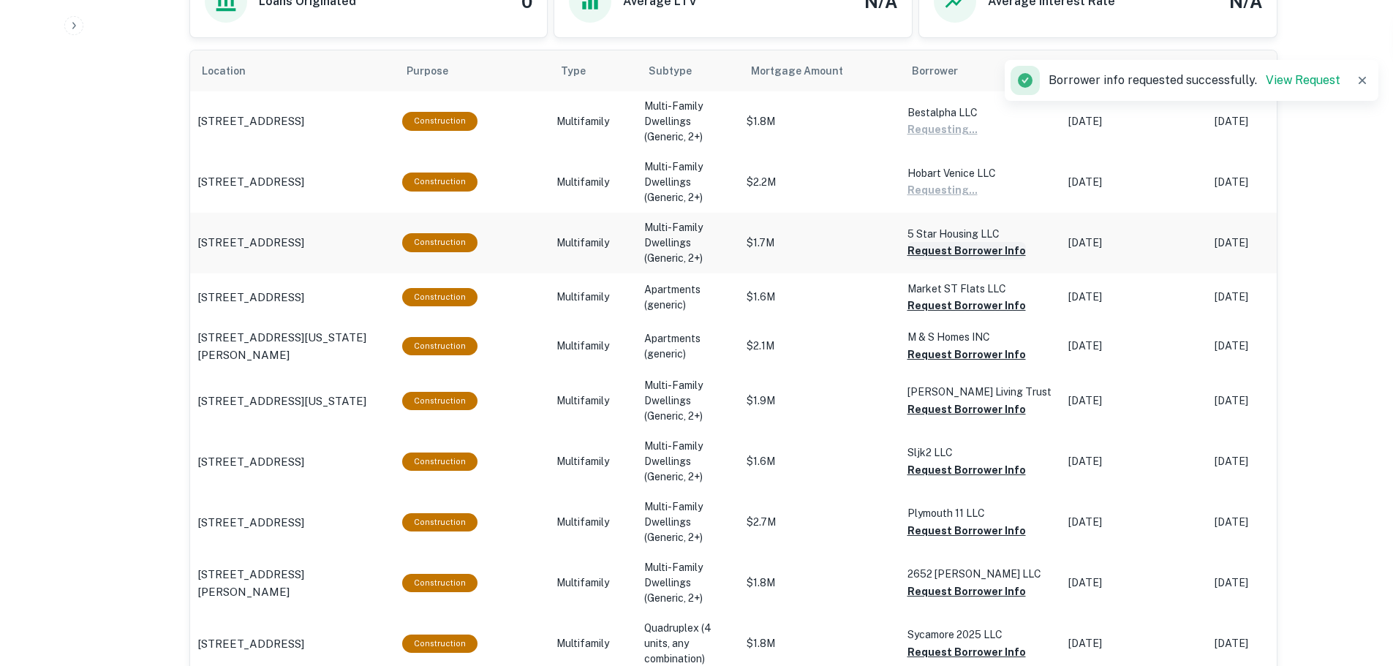
click at [937, 251] on button "Request Borrower Info" at bounding box center [966, 251] width 118 height 18
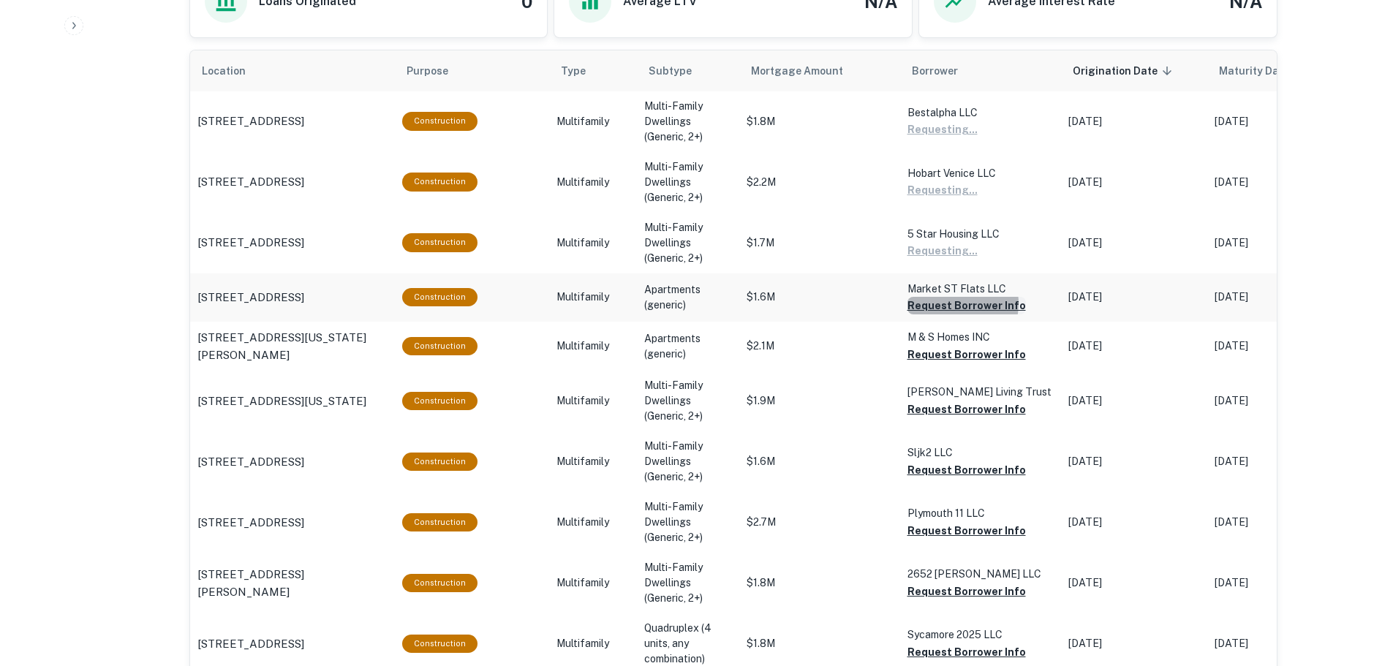
click at [939, 303] on button "Request Borrower Info" at bounding box center [966, 306] width 118 height 18
click at [945, 355] on button "Request Borrower Info" at bounding box center [966, 355] width 118 height 18
click at [951, 406] on button "Request Borrower Info" at bounding box center [966, 410] width 118 height 18
click at [941, 467] on button "Request Borrower Info" at bounding box center [966, 470] width 118 height 18
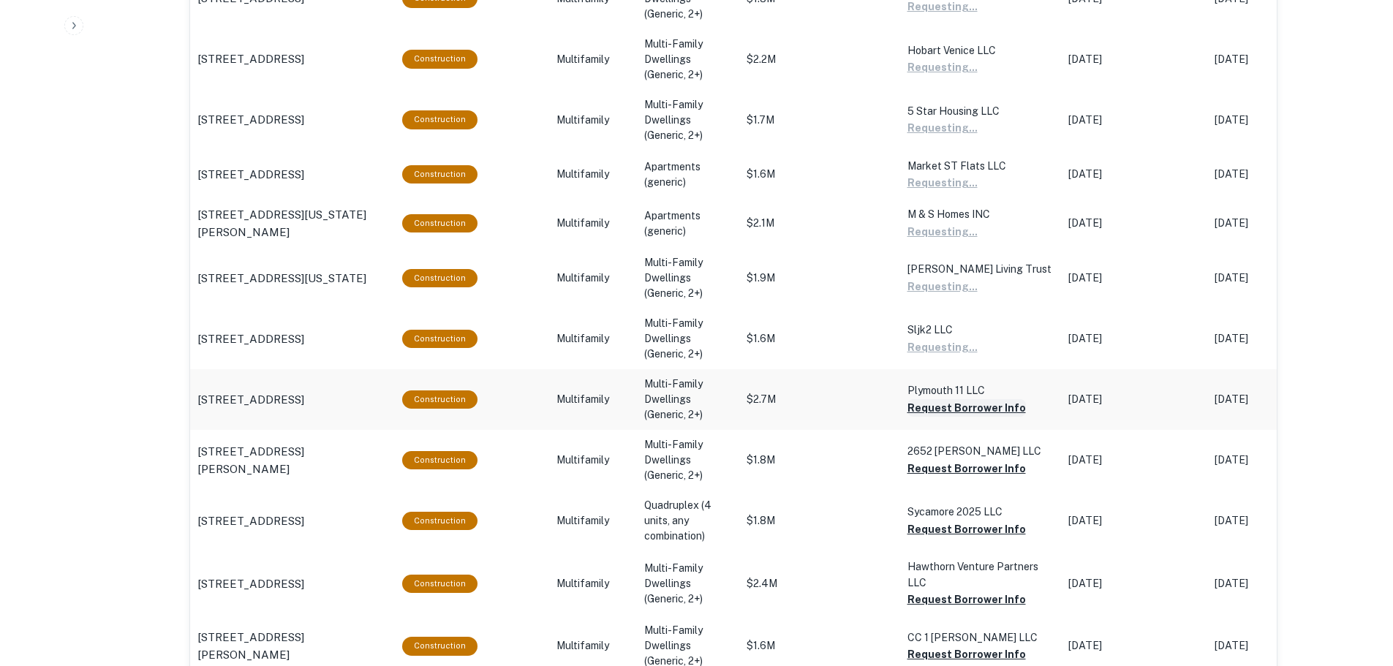
scroll to position [1068, 0]
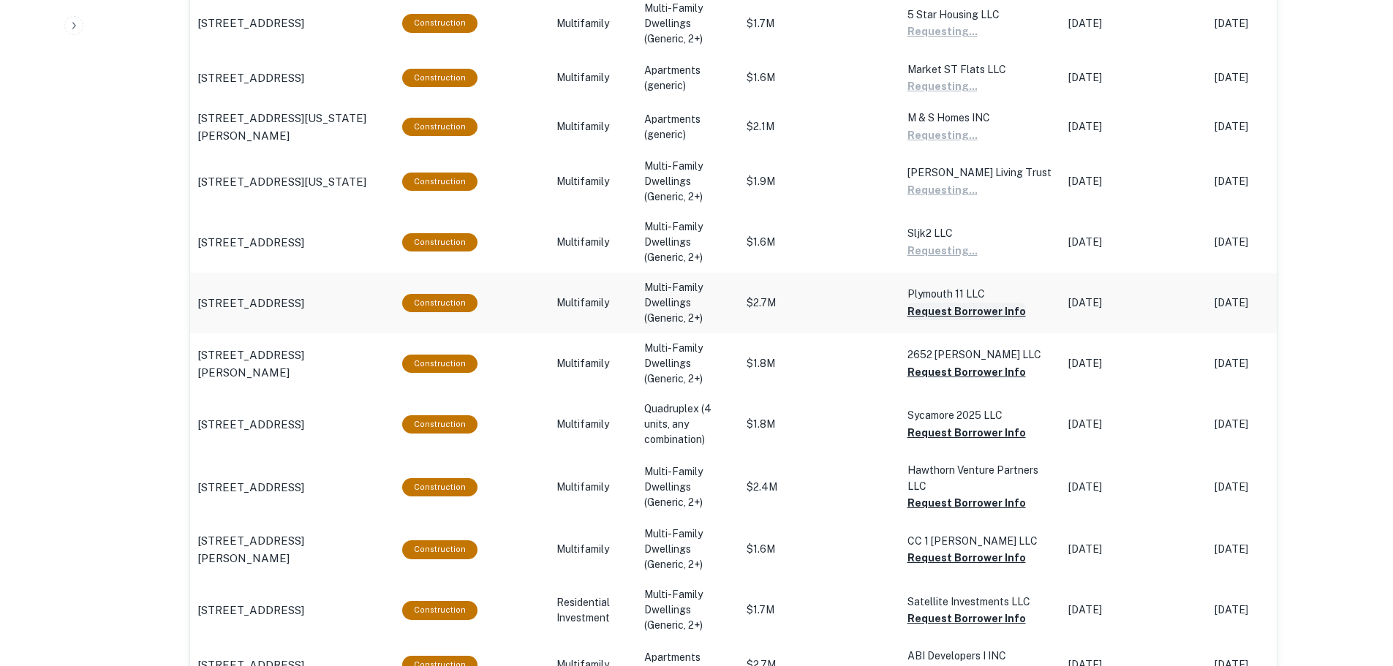
click at [970, 315] on button "Request Borrower Info" at bounding box center [966, 312] width 118 height 18
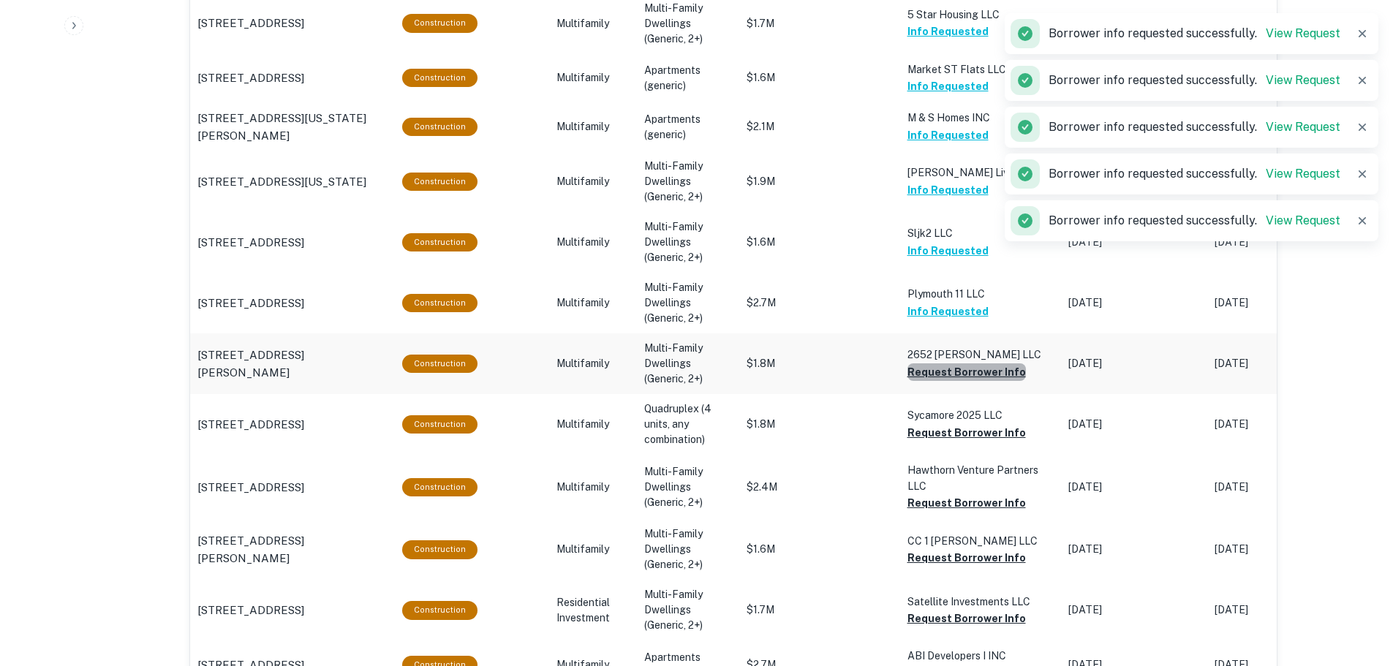
click at [971, 372] on button "Request Borrower Info" at bounding box center [966, 372] width 118 height 18
click at [967, 437] on button "Request Borrower Info" at bounding box center [966, 433] width 118 height 18
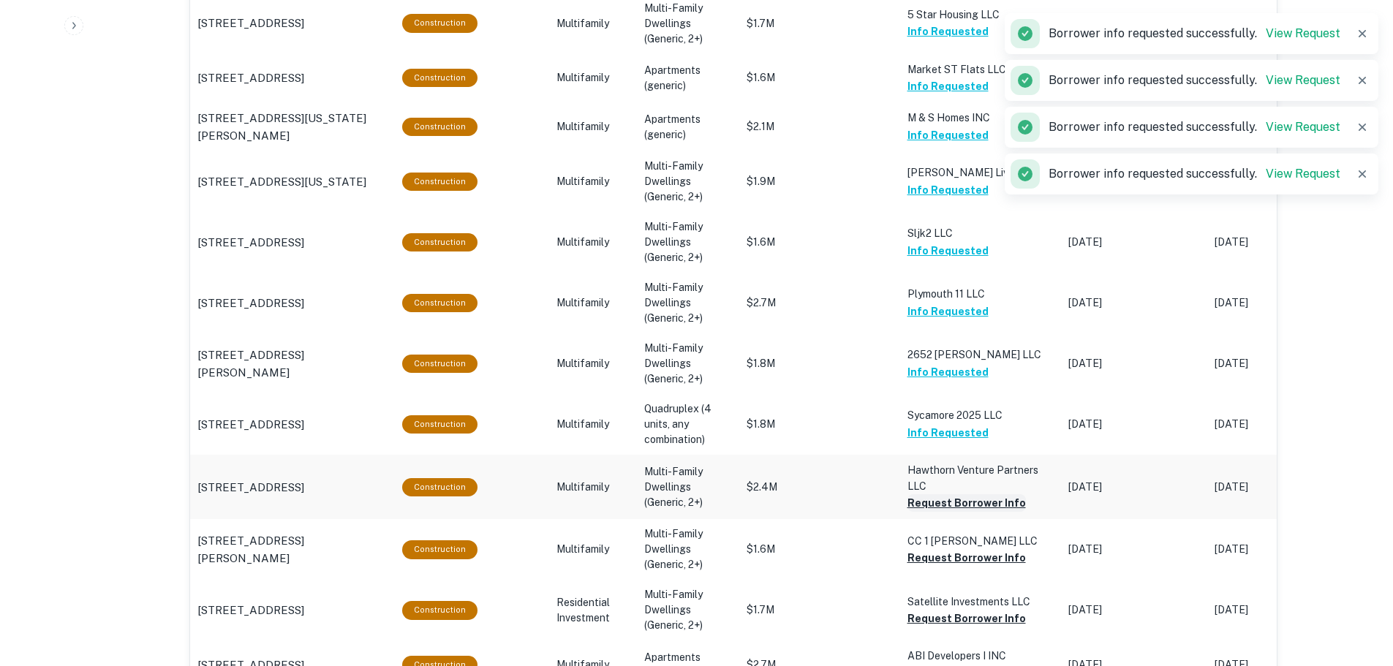
click at [955, 504] on button "Request Borrower Info" at bounding box center [966, 503] width 118 height 18
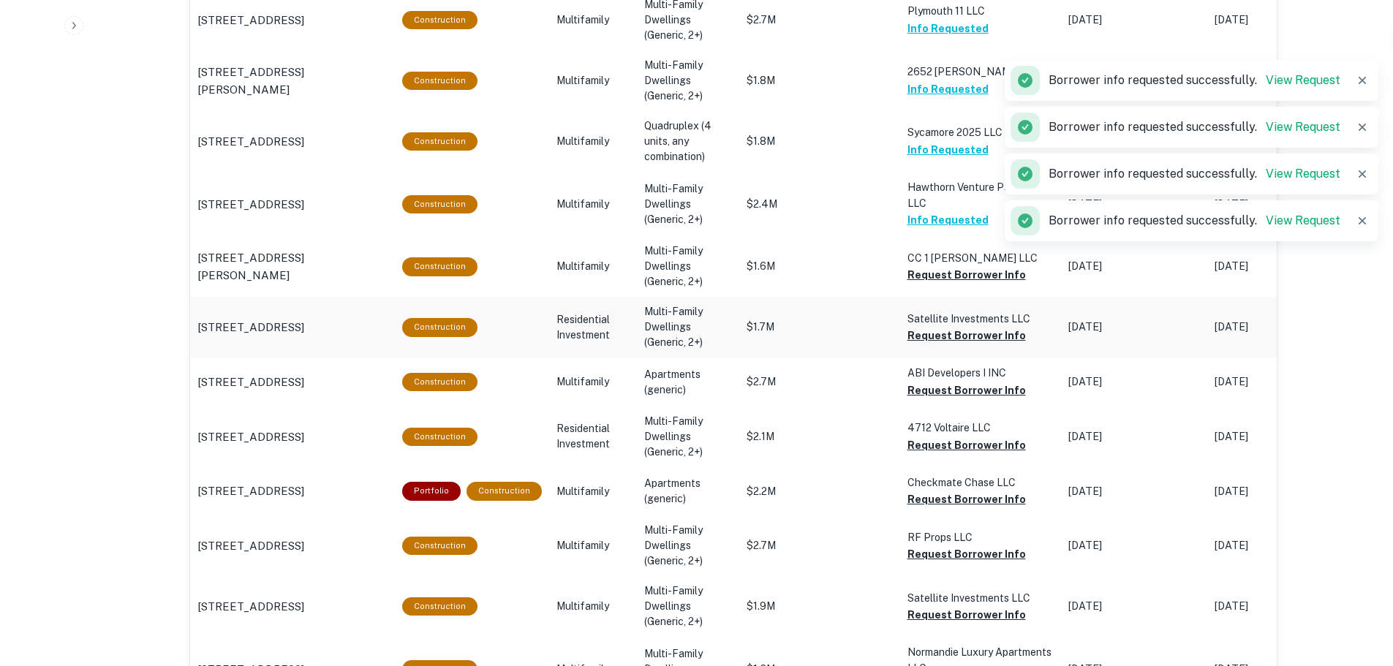
scroll to position [1360, 0]
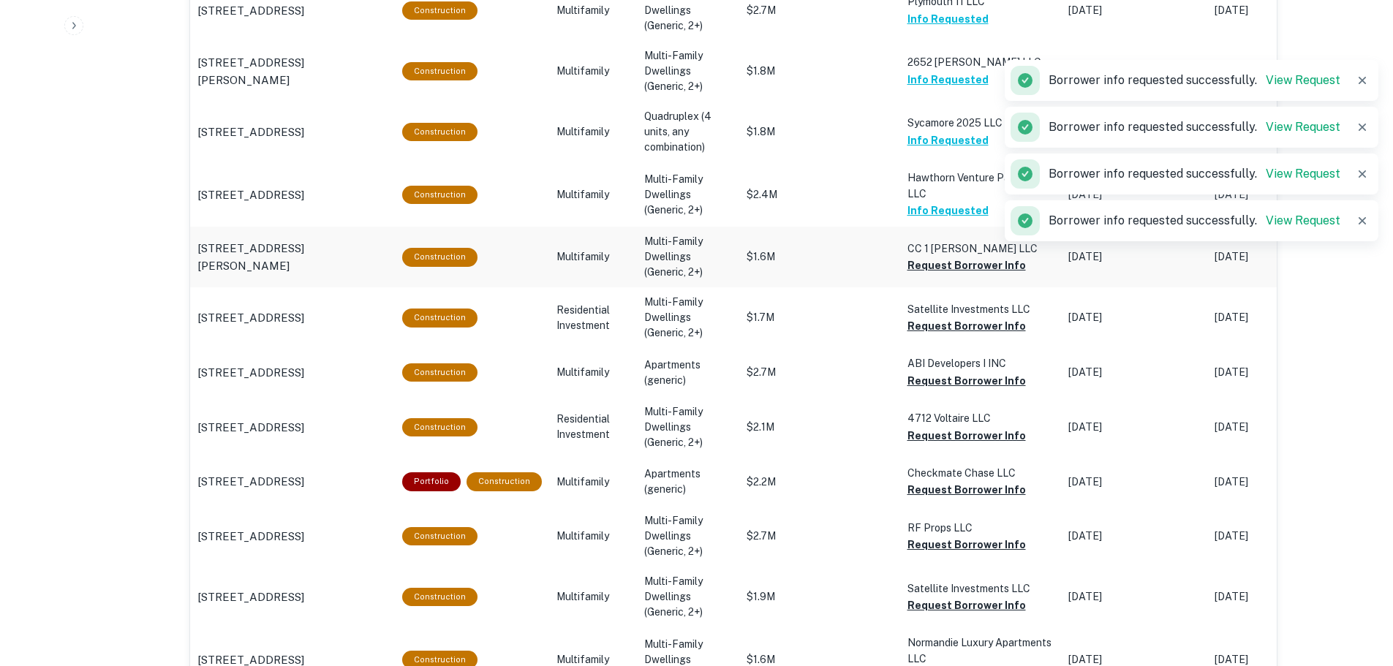
click at [955, 273] on button "Request Borrower Info" at bounding box center [966, 266] width 118 height 18
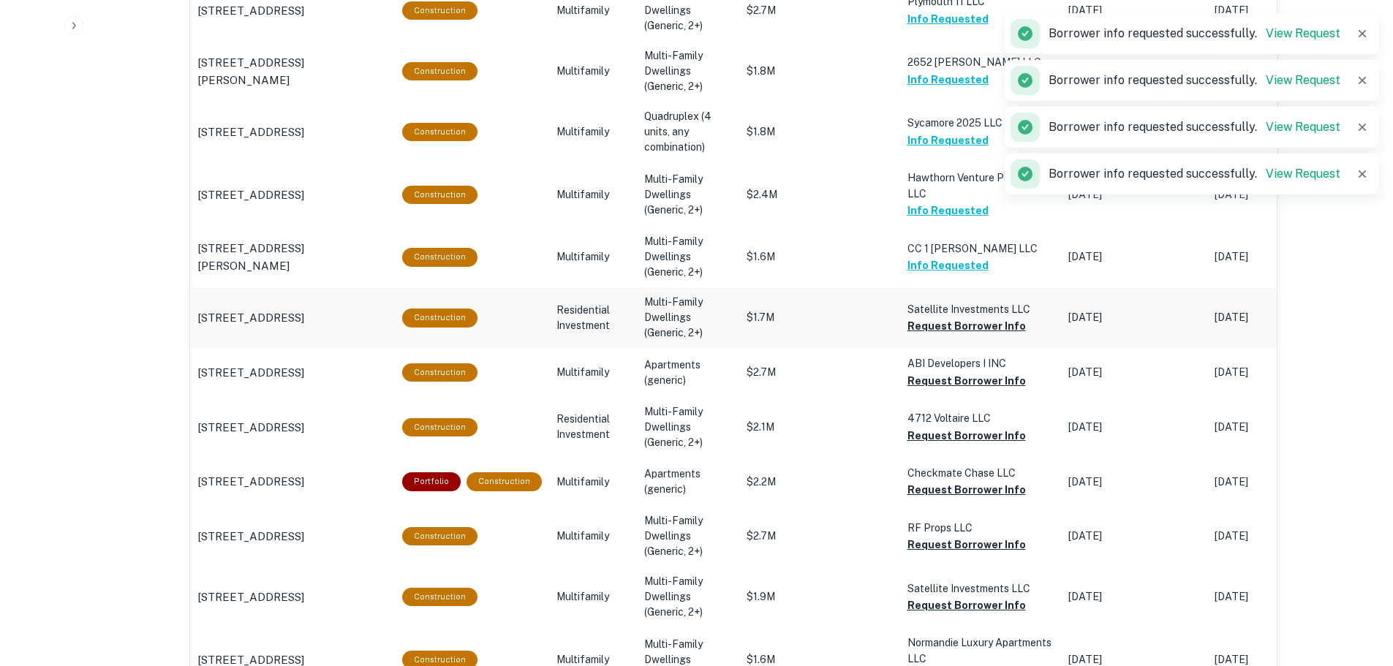
drag, startPoint x: 959, startPoint y: 323, endPoint x: 964, endPoint y: 344, distance: 21.1
click at [959, 324] on button "Request Borrower Info" at bounding box center [966, 326] width 118 height 18
click at [955, 380] on button "Request Borrower Info" at bounding box center [966, 381] width 118 height 18
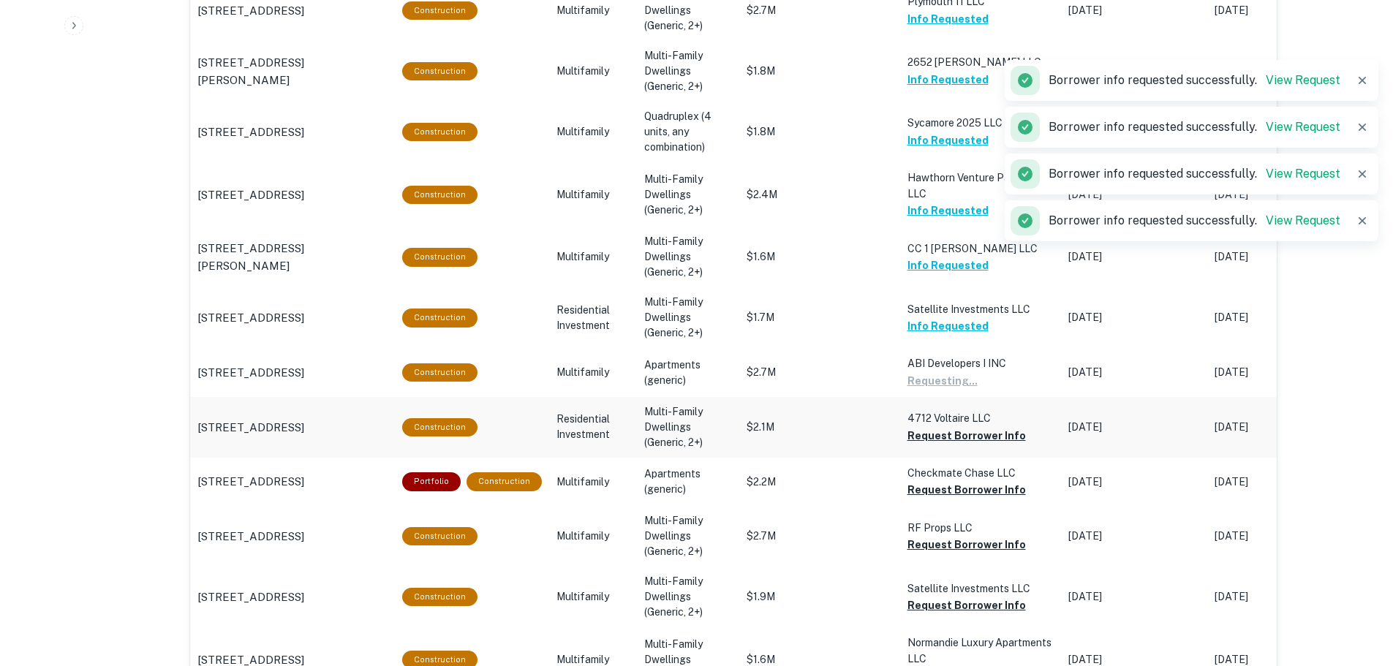
click at [956, 434] on button "Request Borrower Info" at bounding box center [966, 436] width 118 height 18
click at [953, 499] on button "Request Borrower Info" at bounding box center [966, 490] width 118 height 18
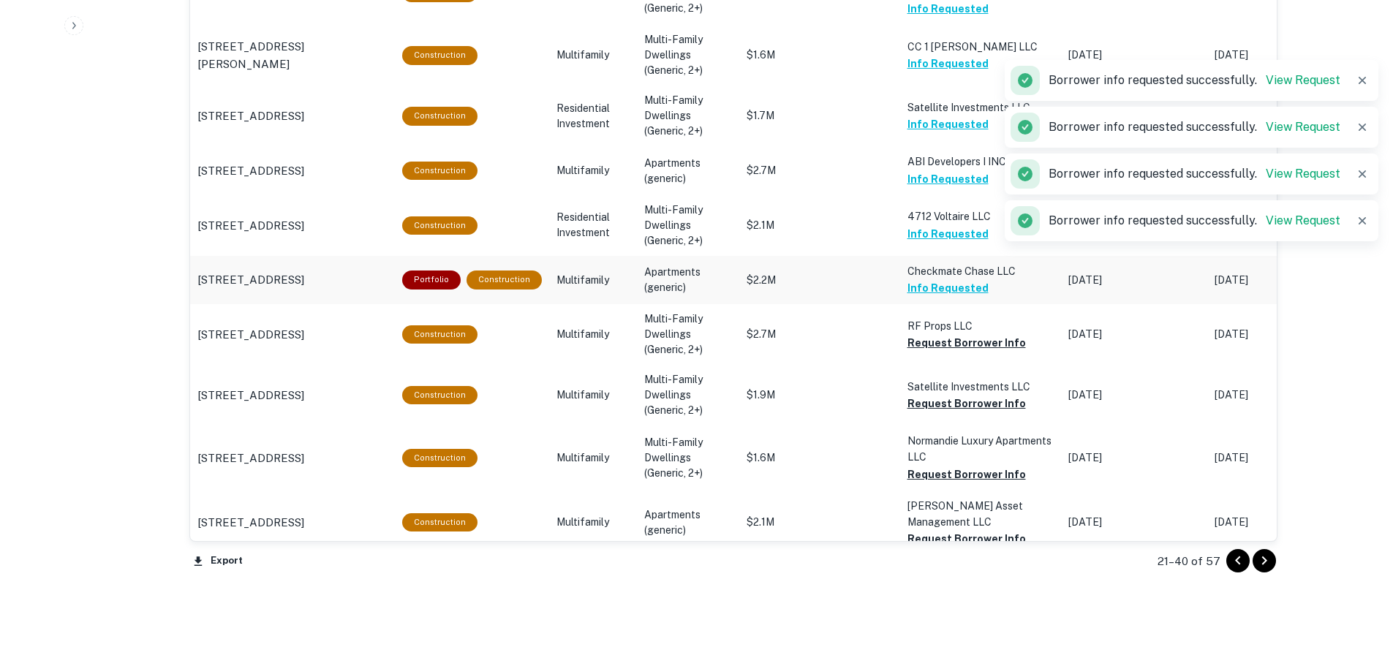
scroll to position [1617, 0]
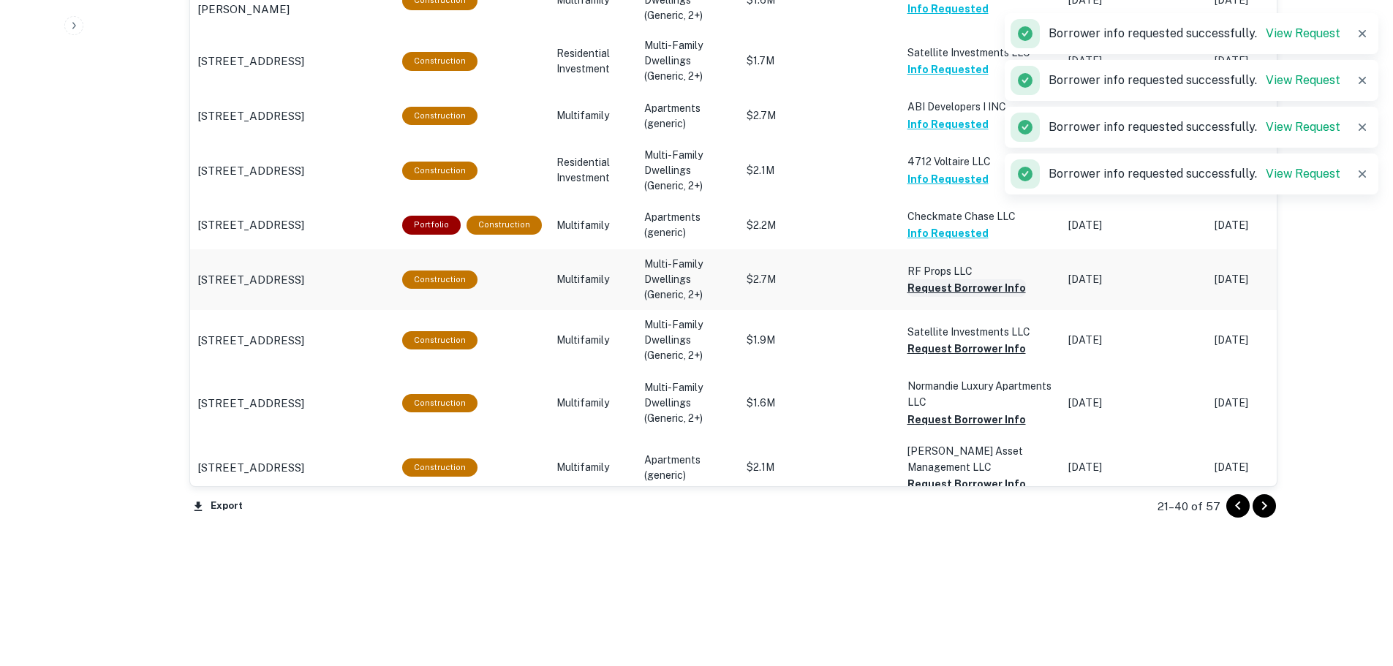
click at [964, 295] on button "Request Borrower Info" at bounding box center [966, 288] width 118 height 18
click at [959, 352] on button "Request Borrower Info" at bounding box center [966, 349] width 118 height 18
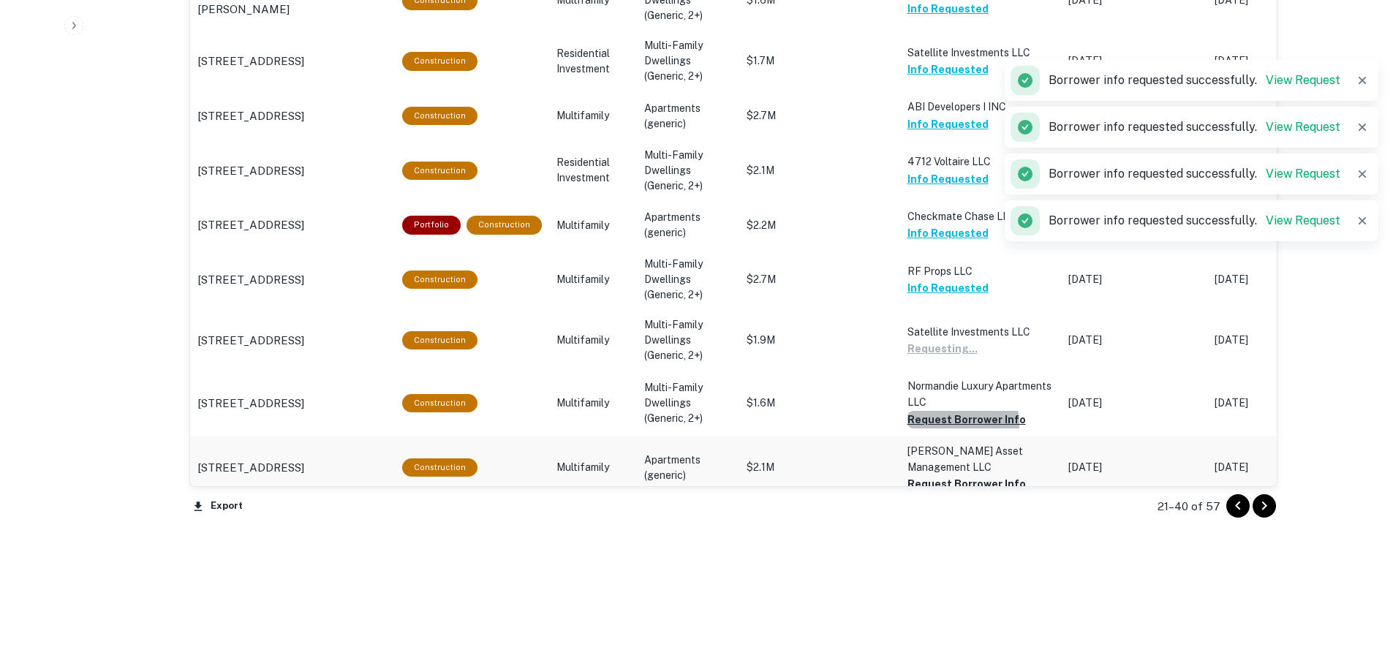
drag, startPoint x: 947, startPoint y: 426, endPoint x: 949, endPoint y: 450, distance: 23.5
click at [947, 426] on button "Request Borrower Info" at bounding box center [966, 420] width 118 height 18
click at [950, 475] on button "Request Borrower Info" at bounding box center [966, 484] width 118 height 18
click at [1269, 511] on icon "Go to next page" at bounding box center [1264, 506] width 18 height 18
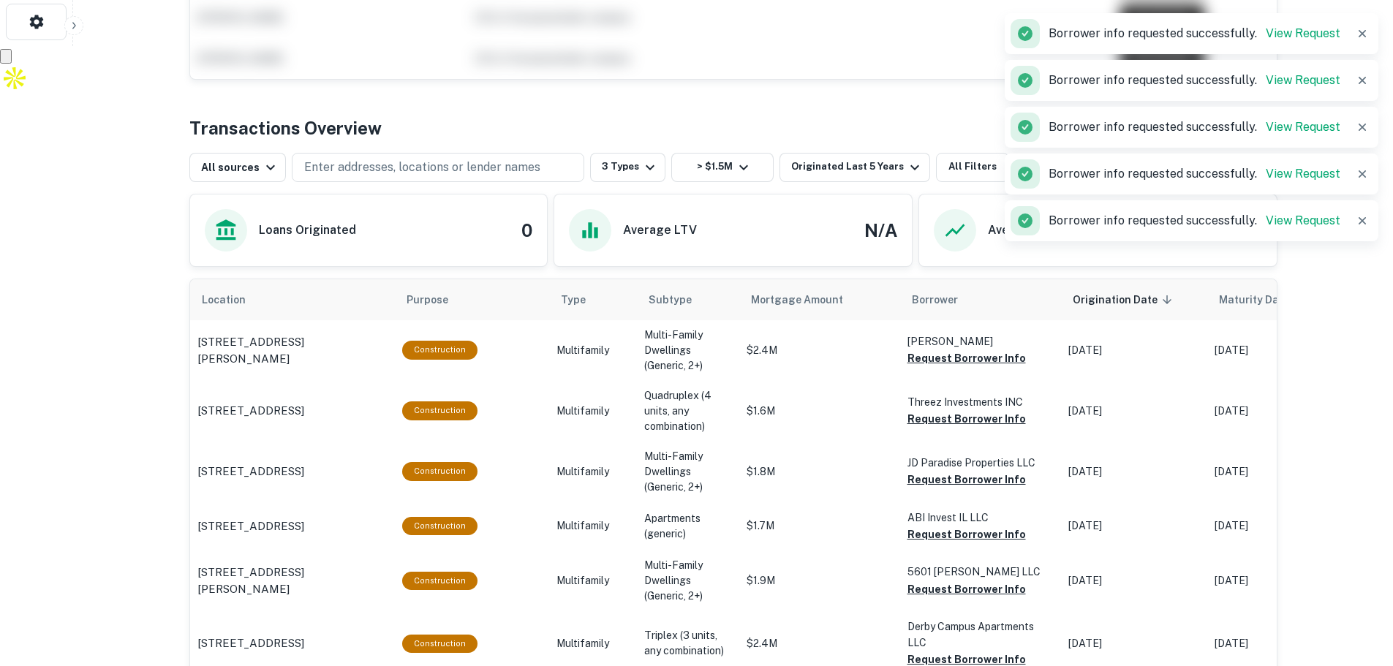
scroll to position [679, 0]
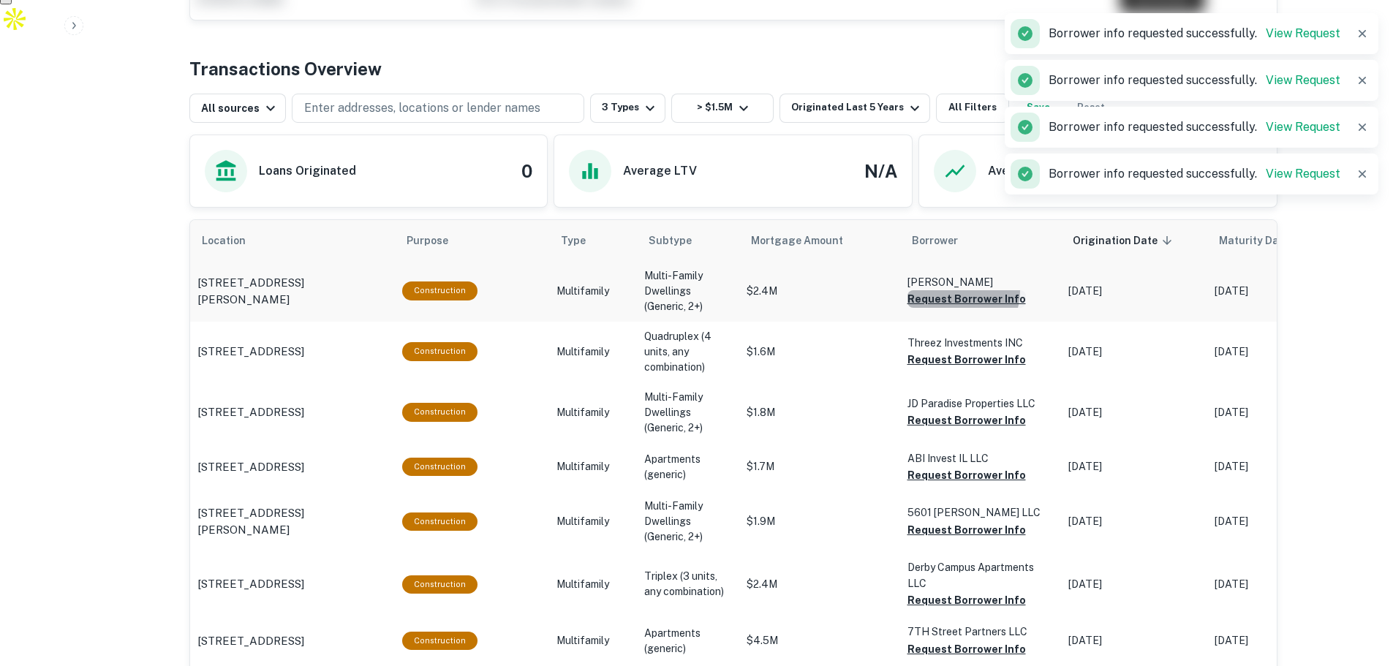
click at [940, 291] on button "Request Borrower Info" at bounding box center [966, 299] width 118 height 18
click at [946, 355] on button "Request Borrower Info" at bounding box center [966, 360] width 118 height 18
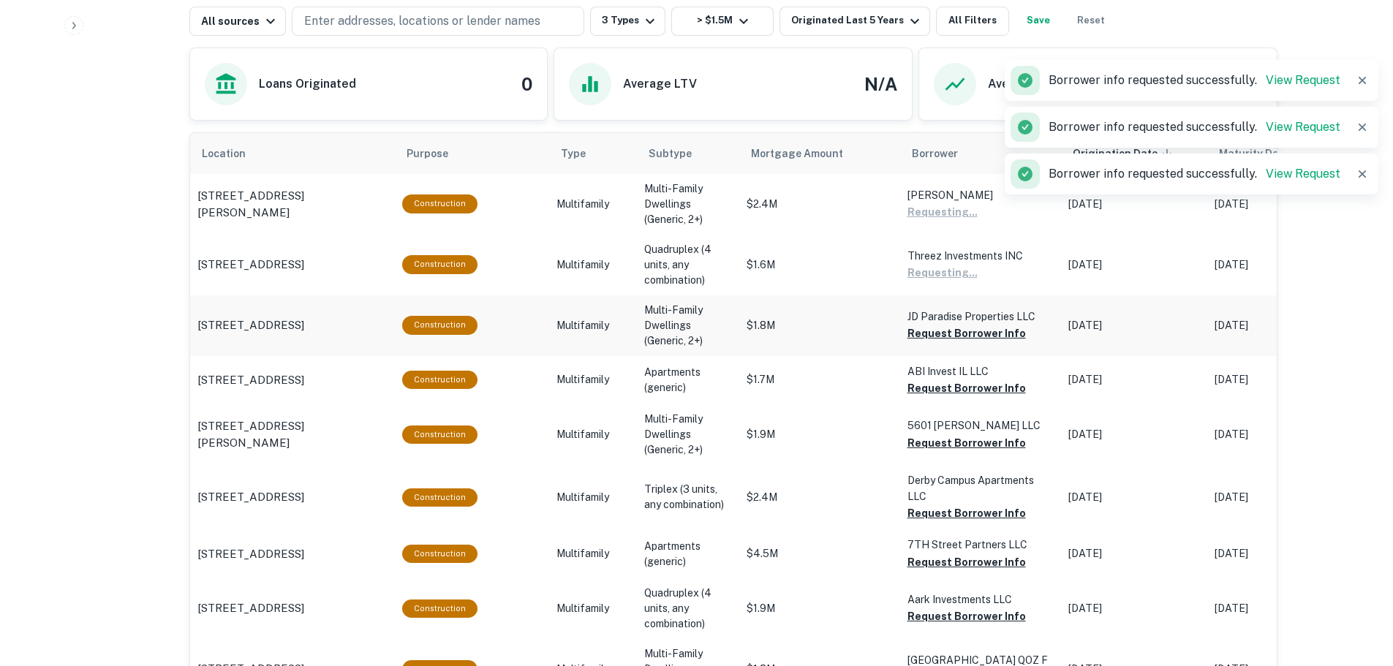
scroll to position [825, 0]
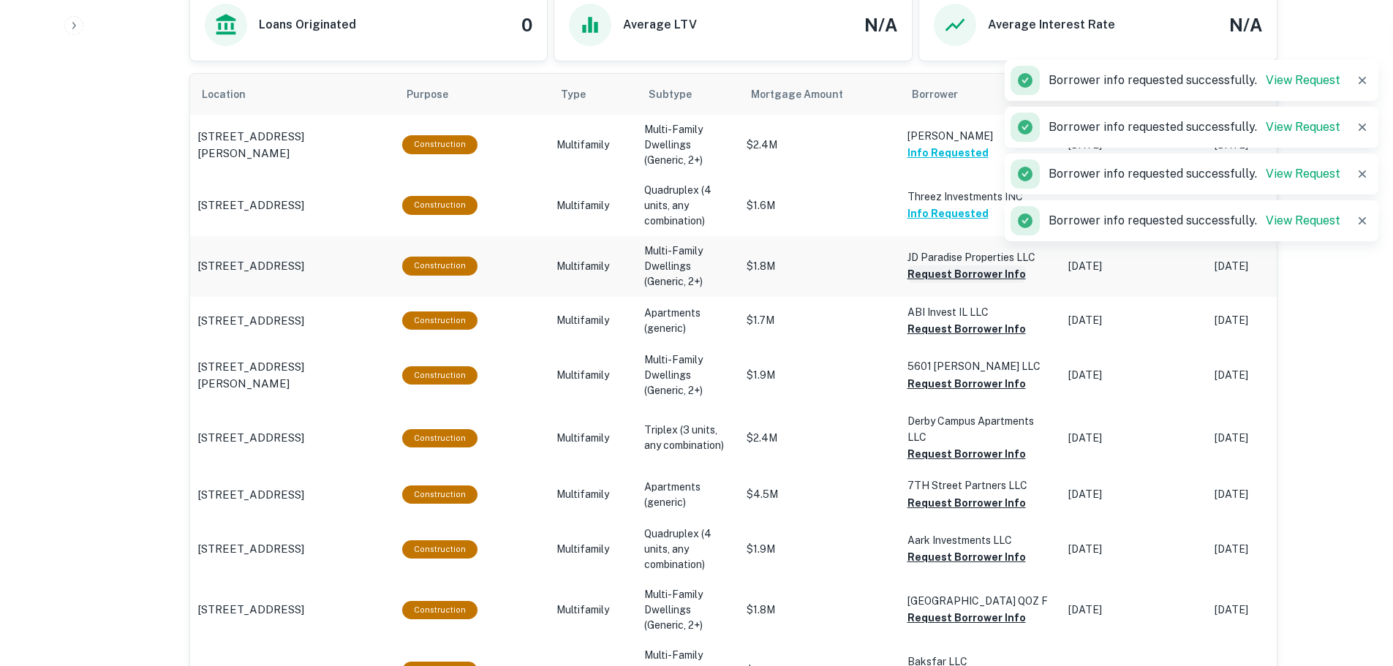
click at [954, 275] on button "Request Borrower Info" at bounding box center [966, 274] width 118 height 18
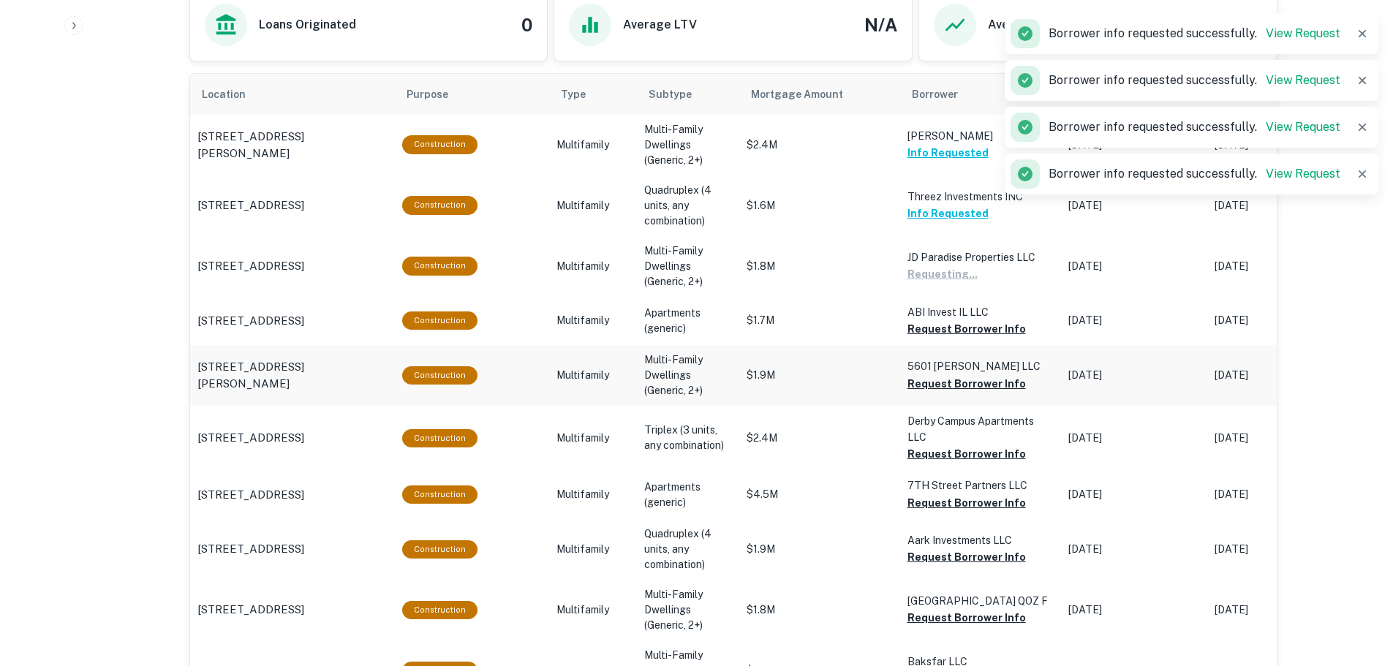
click at [958, 330] on button "Request Borrower Info" at bounding box center [966, 329] width 118 height 18
click at [955, 385] on button "Request Borrower Info" at bounding box center [966, 384] width 118 height 18
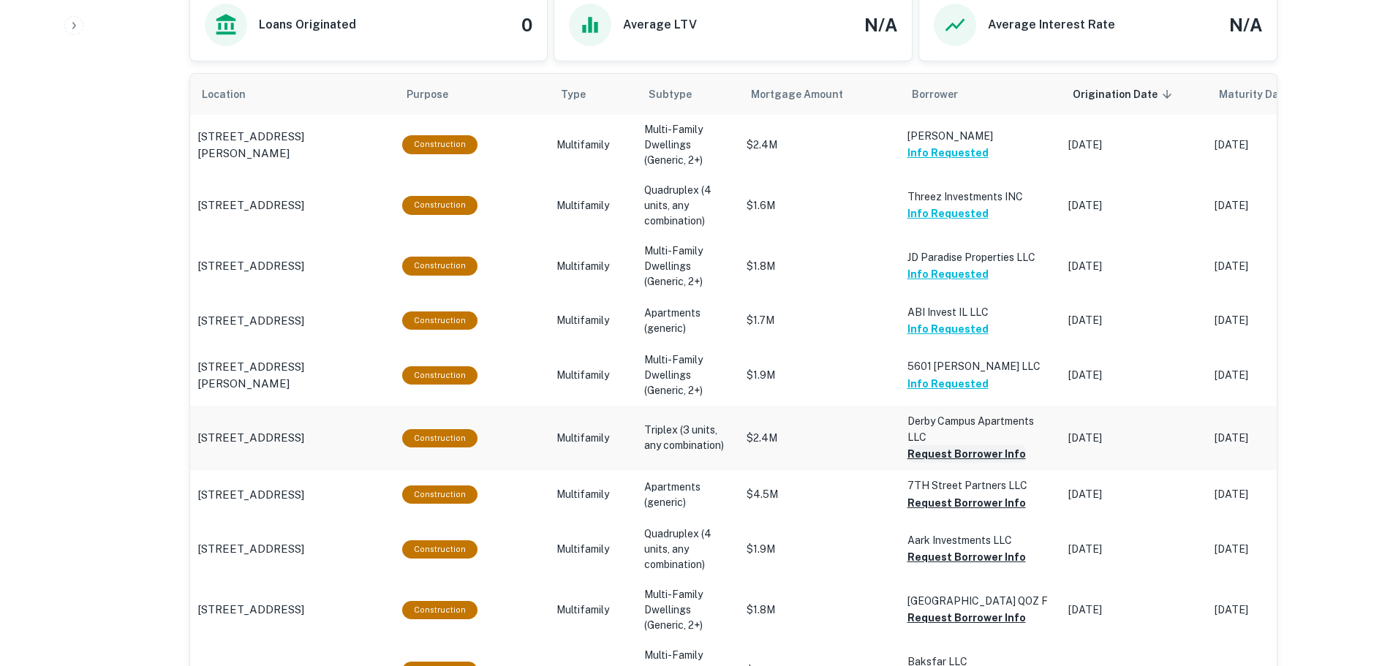
click at [944, 449] on button "Request Borrower Info" at bounding box center [966, 454] width 118 height 18
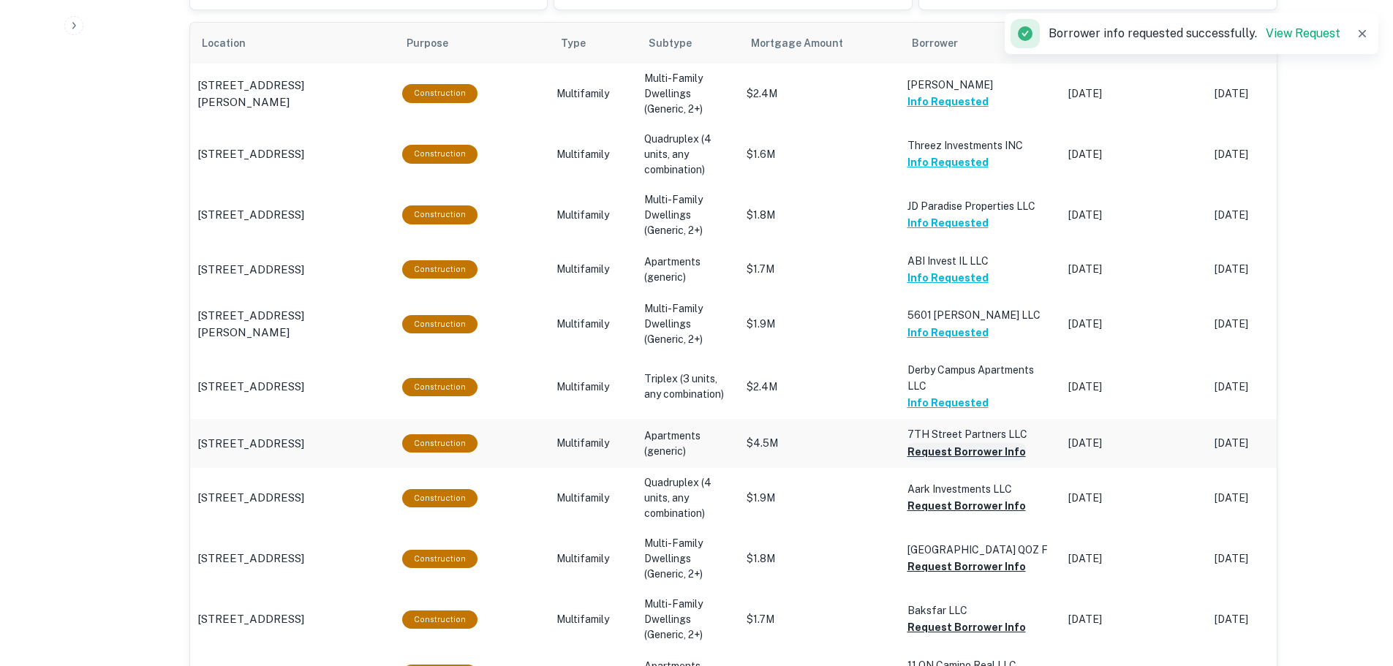
scroll to position [898, 0]
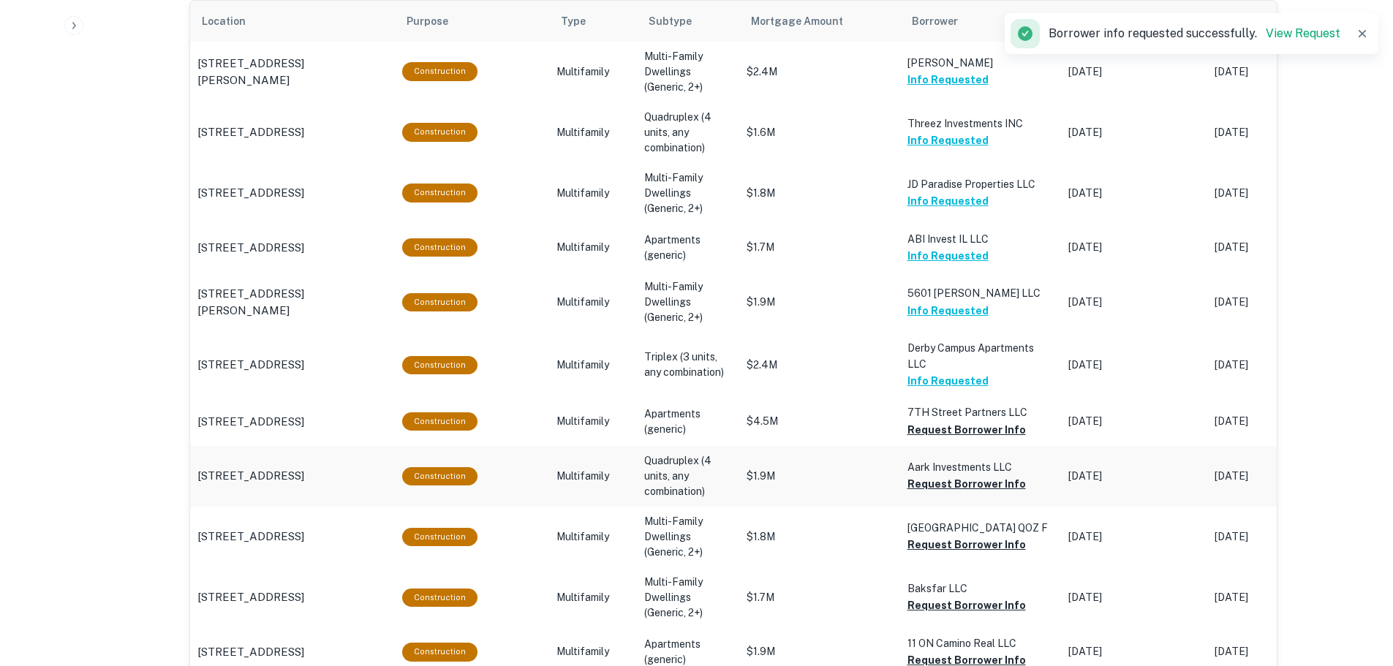
drag, startPoint x: 939, startPoint y: 423, endPoint x: 944, endPoint y: 456, distance: 34.0
click at [939, 425] on button "Request Borrower Info" at bounding box center [966, 430] width 118 height 18
drag, startPoint x: 950, startPoint y: 480, endPoint x: 950, endPoint y: 500, distance: 20.5
click at [950, 480] on button "Request Borrower Info" at bounding box center [966, 484] width 118 height 18
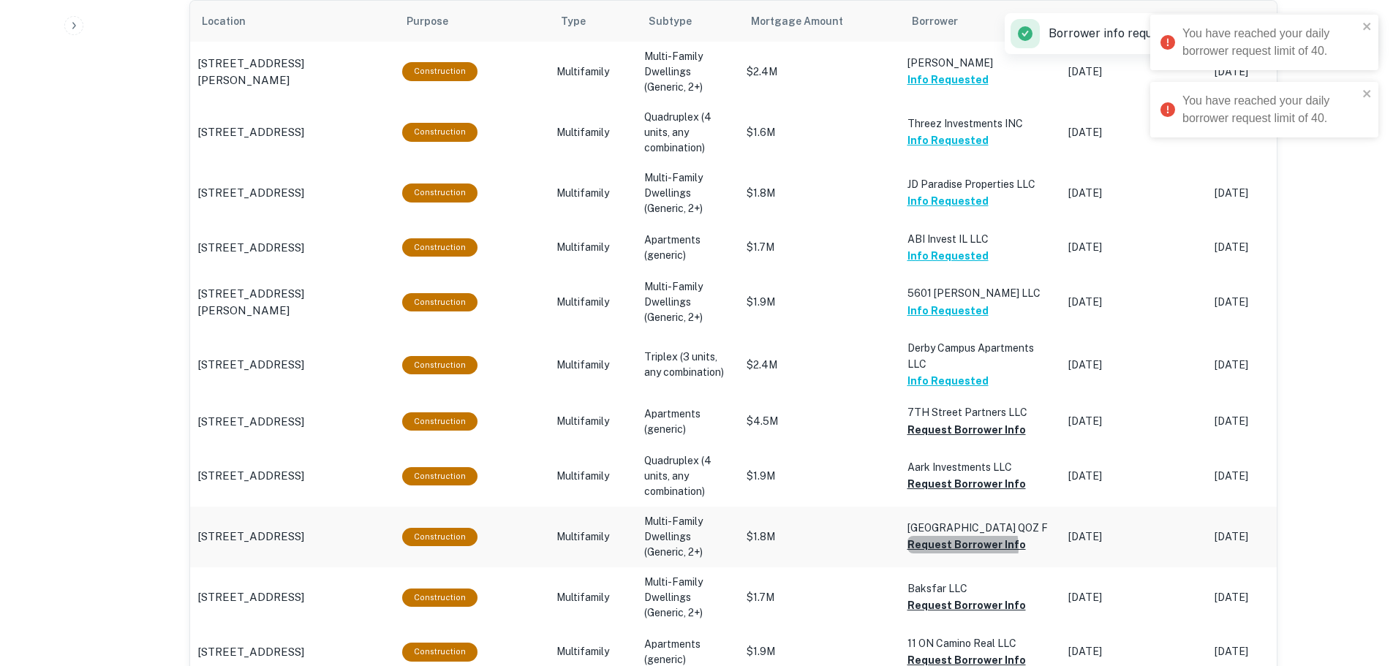
drag, startPoint x: 948, startPoint y: 558, endPoint x: 950, endPoint y: 569, distance: 11.1
click at [948, 553] on button "Request Borrower Info" at bounding box center [966, 545] width 118 height 18
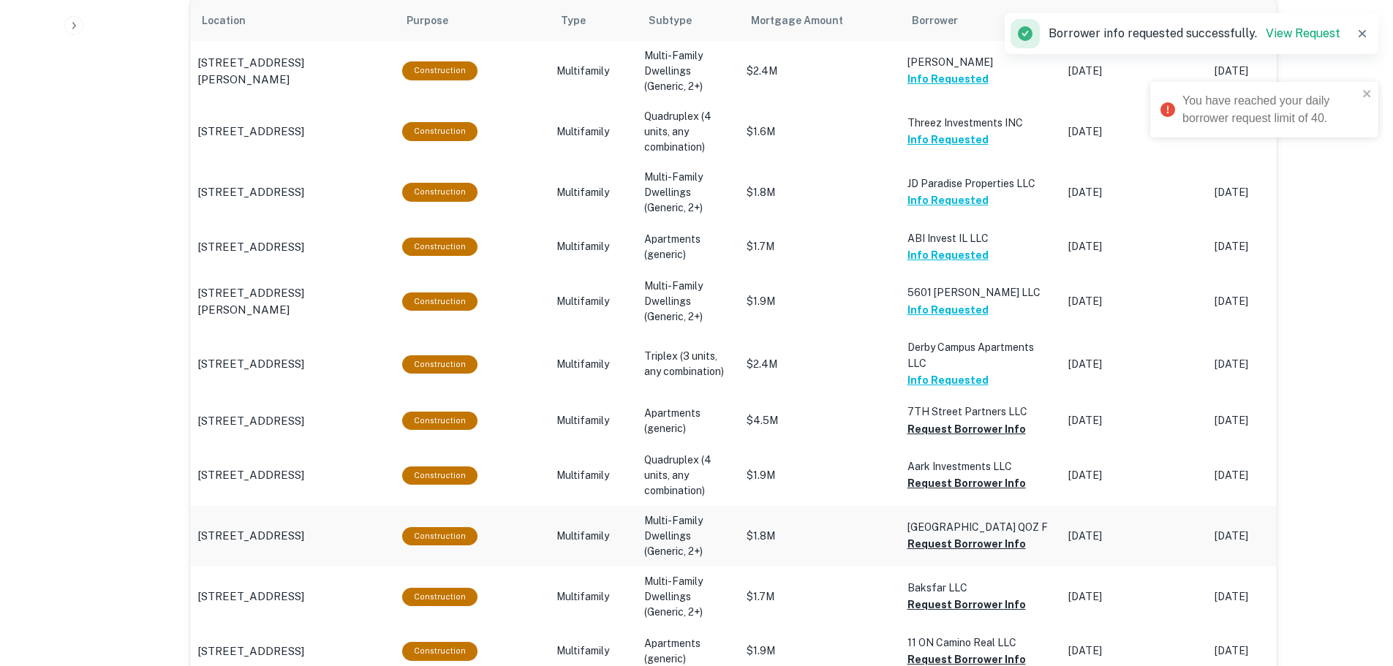
scroll to position [534, 0]
